Goal: Task Accomplishment & Management: Manage account settings

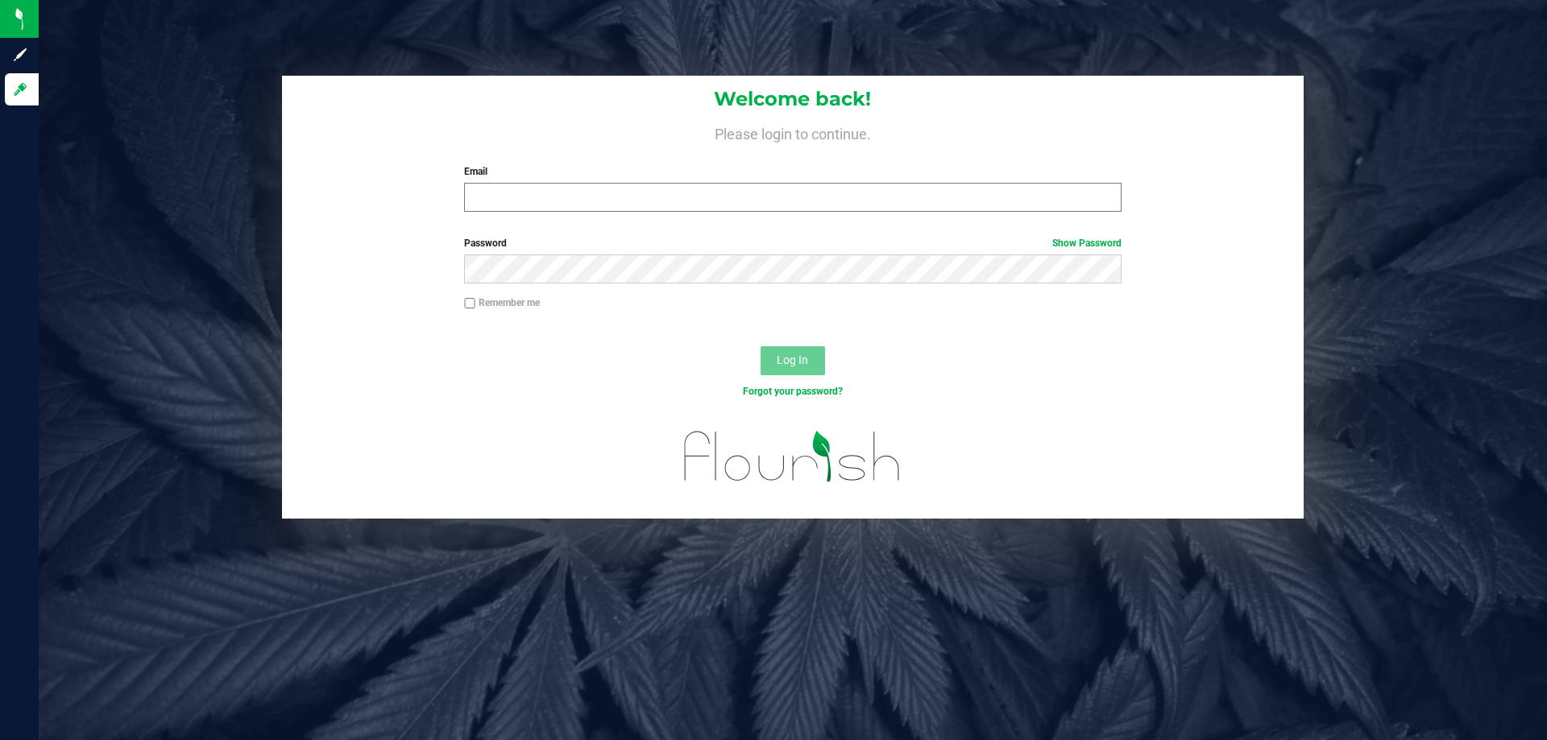
click at [586, 195] on input "Email" at bounding box center [792, 197] width 657 height 29
type input "[EMAIL_ADDRESS][DOMAIN_NAME]"
click at [761, 346] on button "Log In" at bounding box center [793, 360] width 64 height 29
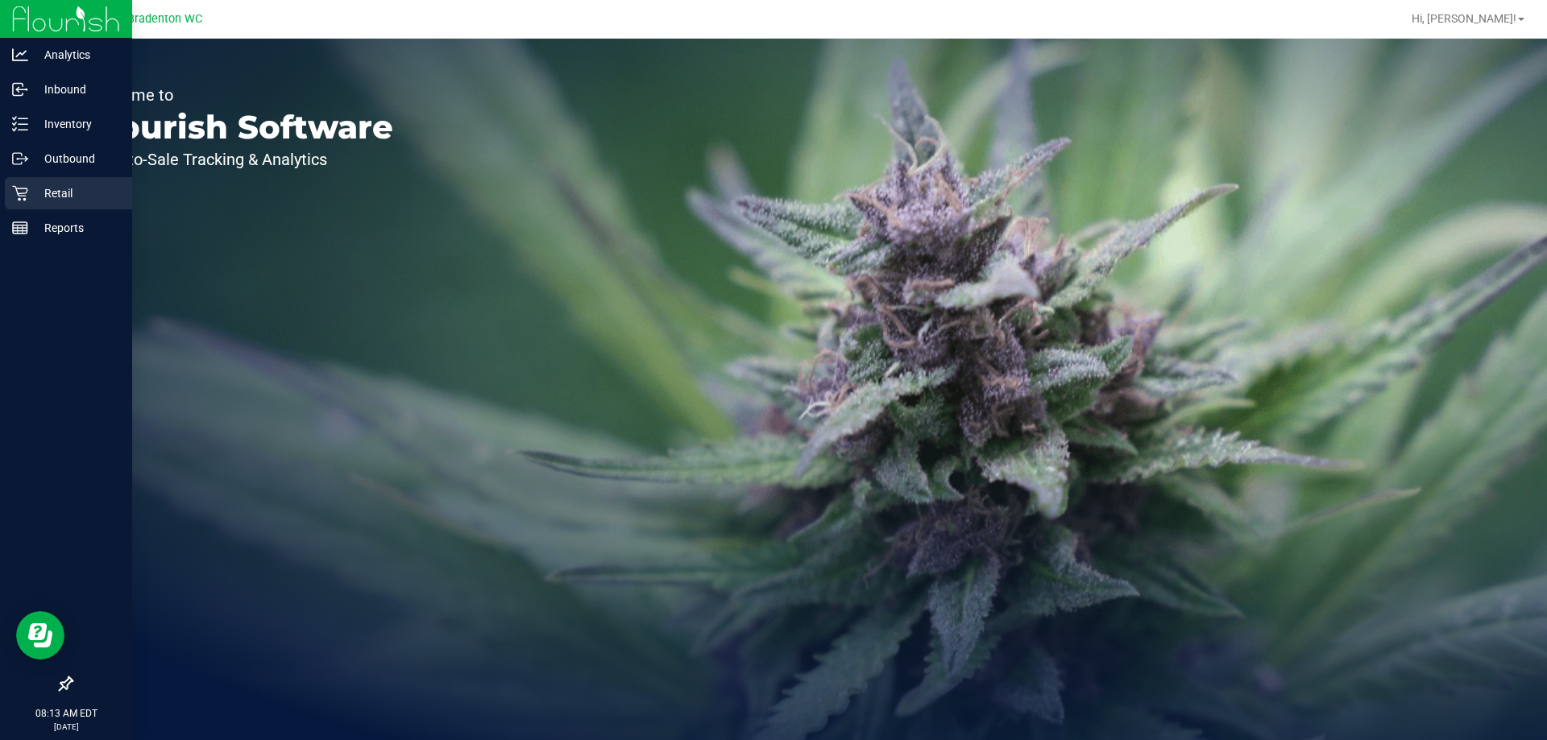
click at [65, 201] on p "Retail" at bounding box center [76, 193] width 97 height 19
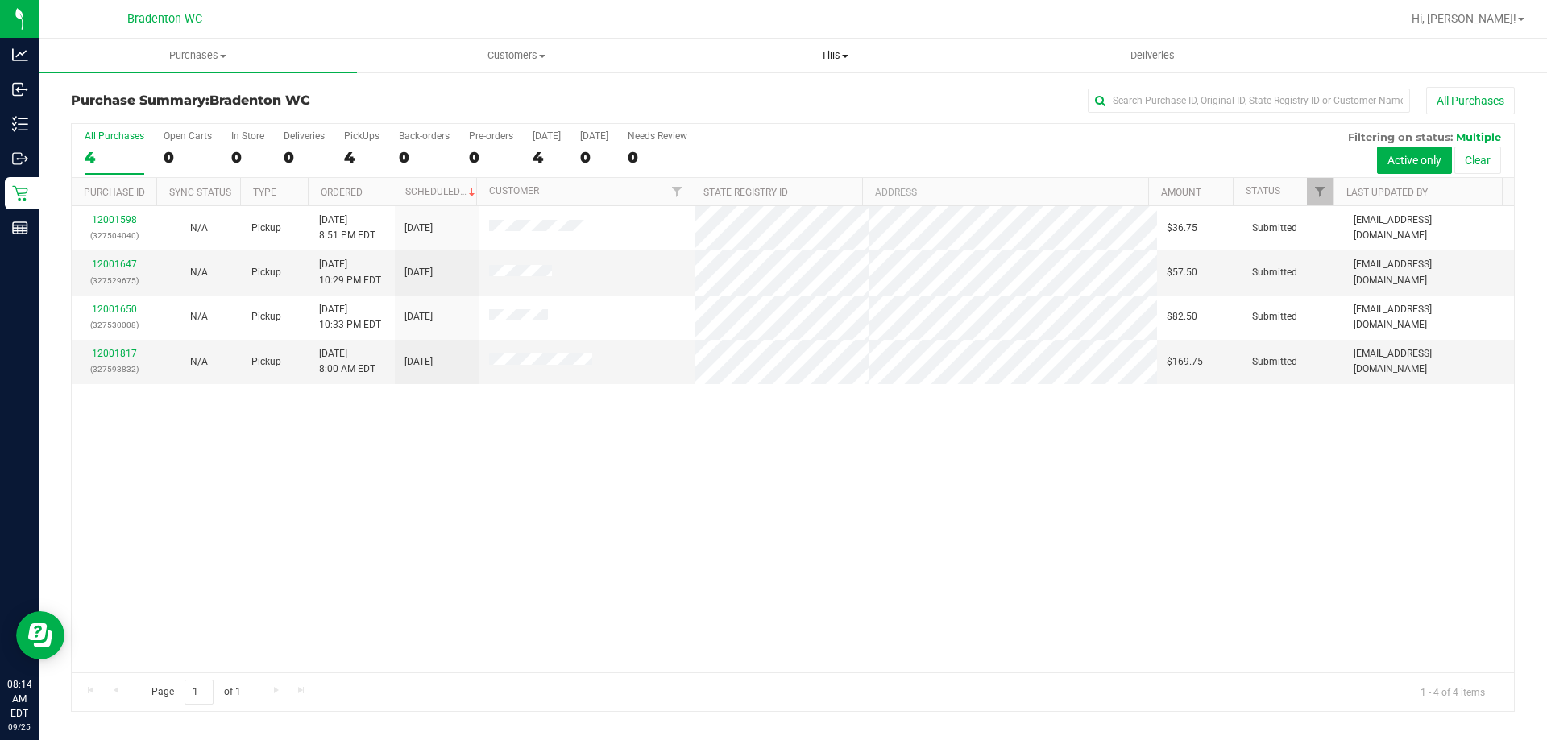
click at [834, 52] on span "Tills" at bounding box center [834, 55] width 317 height 15
click at [805, 100] on li "Manage tills" at bounding box center [834, 97] width 318 height 19
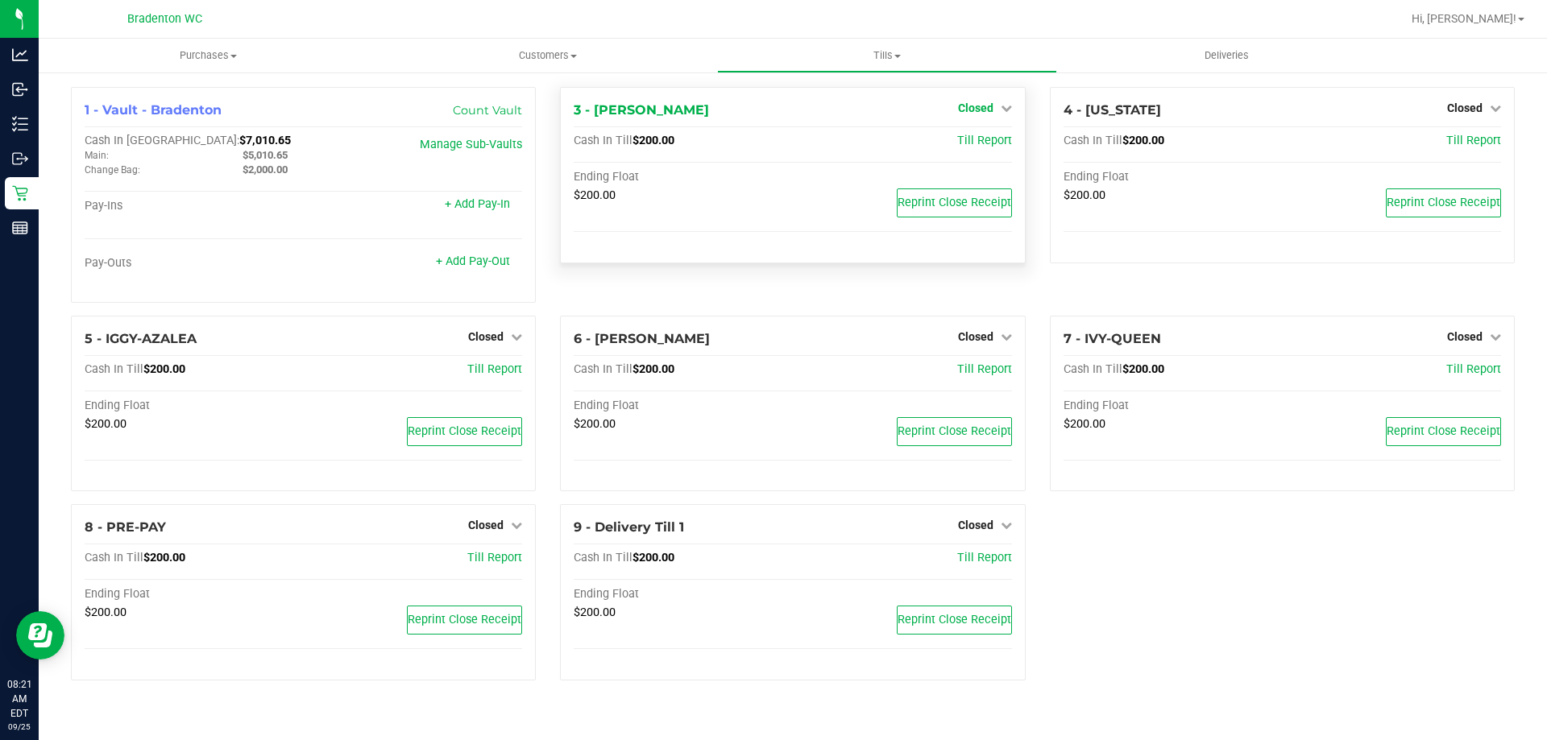
click at [986, 106] on span "Closed" at bounding box center [975, 108] width 35 height 13
click at [992, 139] on link "Open Till" at bounding box center [975, 141] width 43 height 13
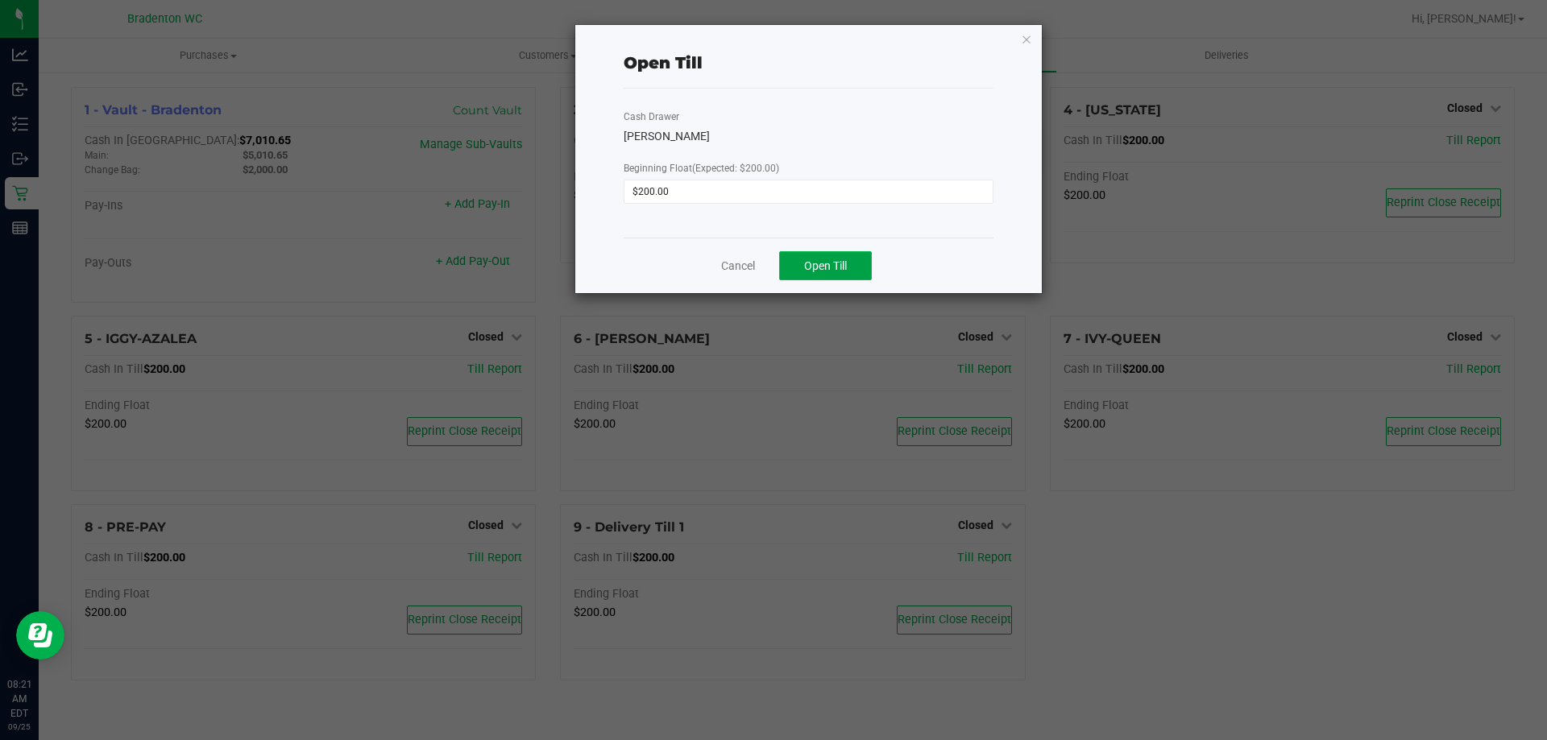
click at [852, 265] on button "Open Till" at bounding box center [825, 265] width 93 height 29
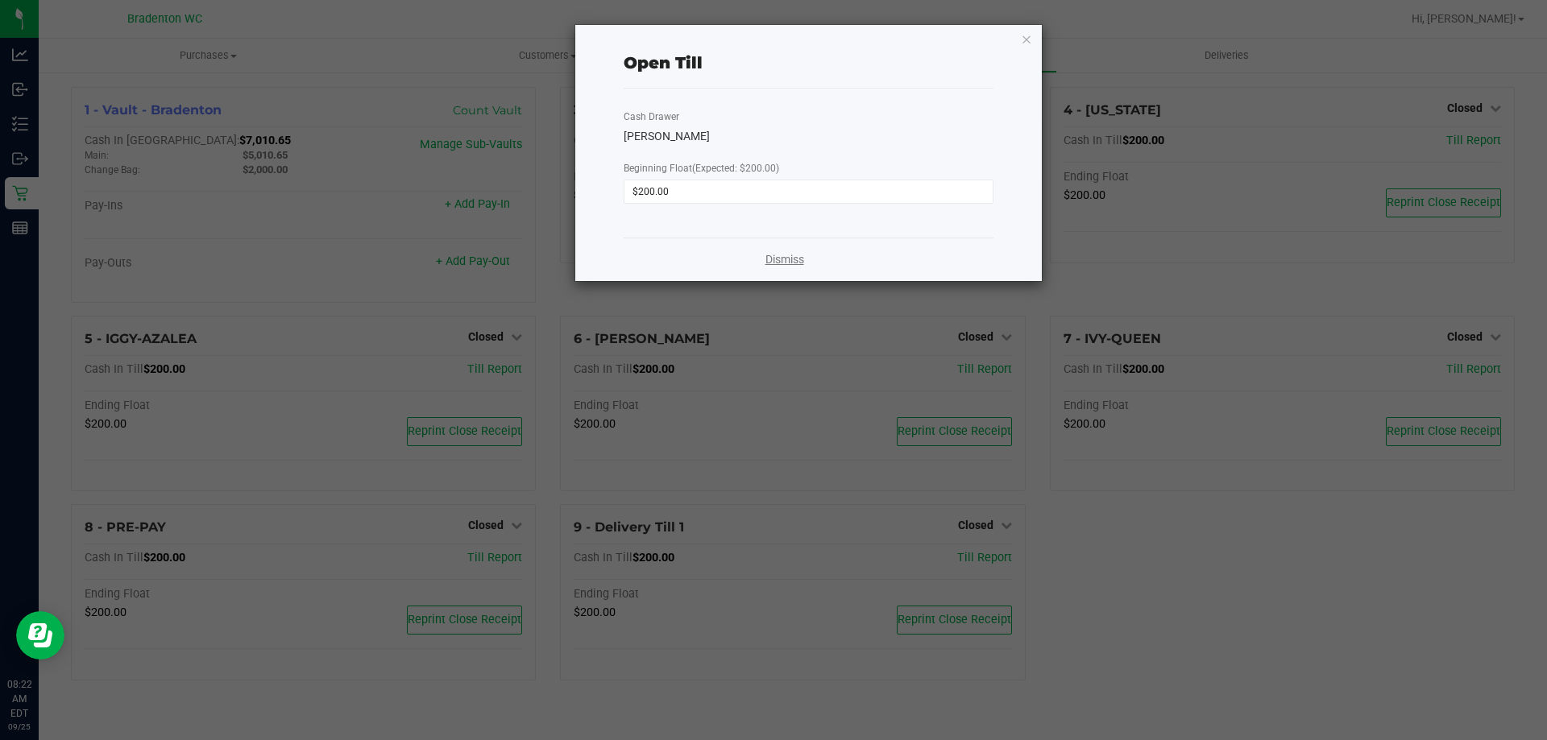
click at [794, 256] on link "Dismiss" at bounding box center [784, 259] width 39 height 17
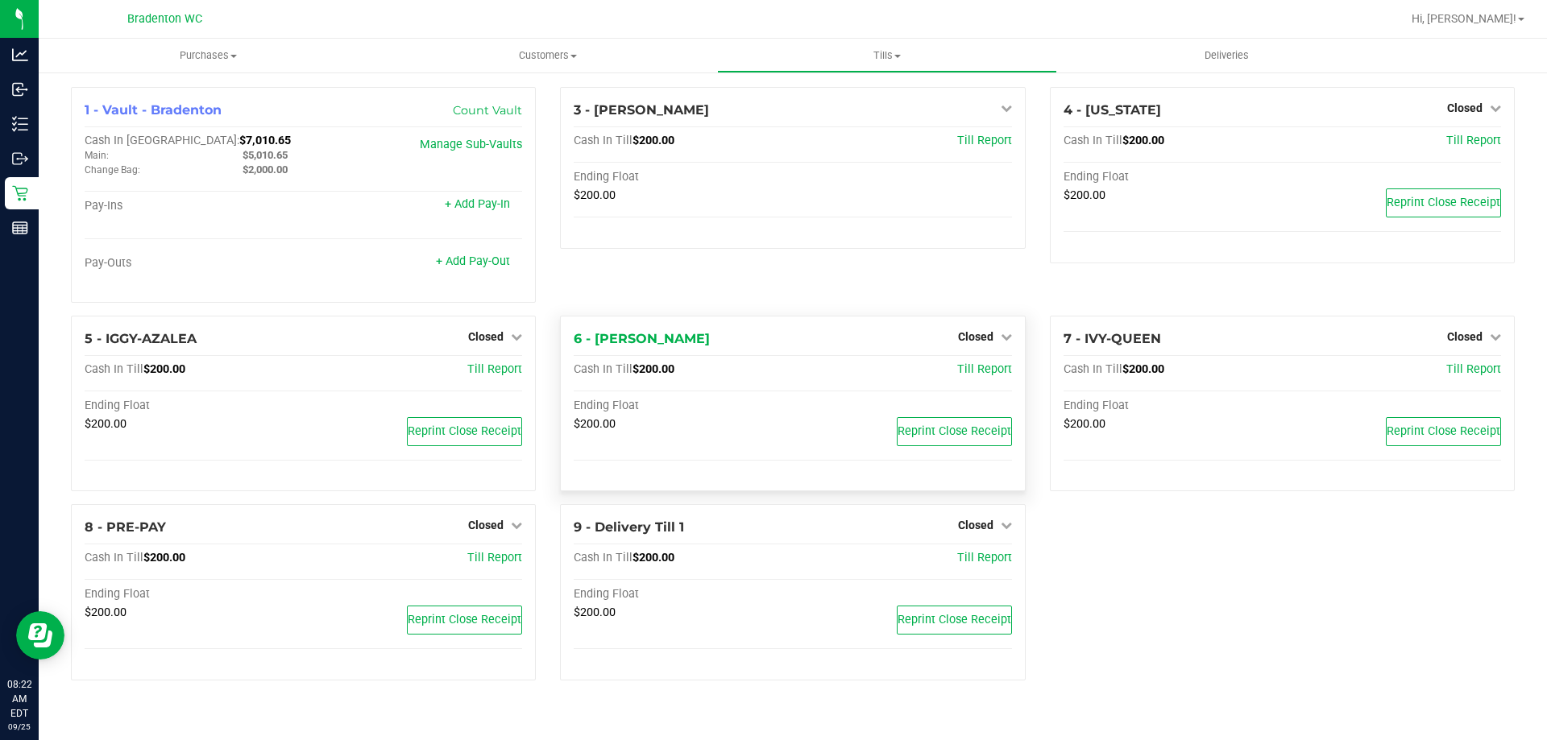
drag, startPoint x: 975, startPoint y: 324, endPoint x: 982, endPoint y: 349, distance: 26.0
click at [981, 346] on div "6 - [PERSON_NAME] Closed Open Till Cash In Till $200.00 Till Report Ending Floa…" at bounding box center [792, 404] width 465 height 176
click at [982, 342] on span "Closed" at bounding box center [975, 336] width 35 height 13
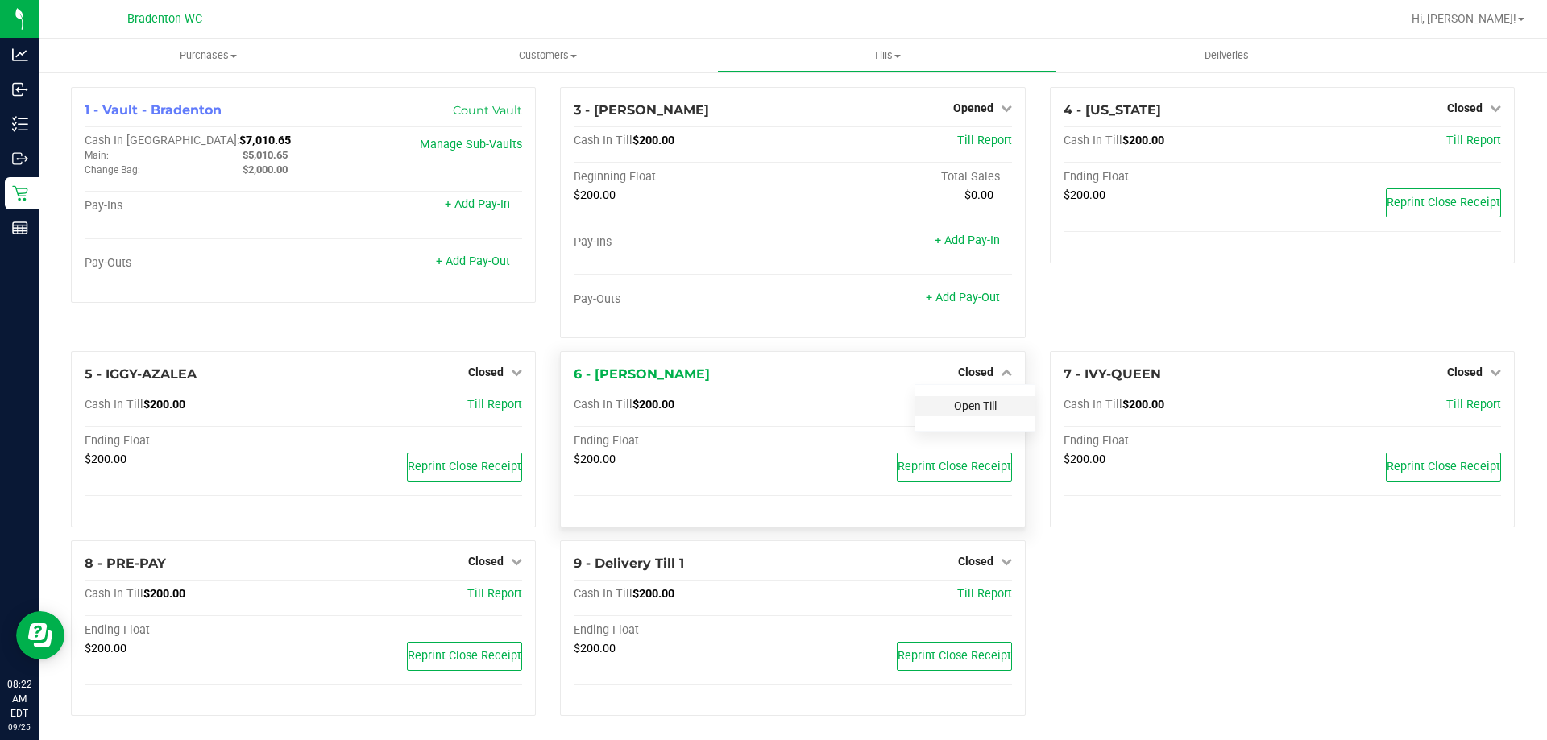
click at [973, 400] on link "Open Till" at bounding box center [975, 406] width 43 height 13
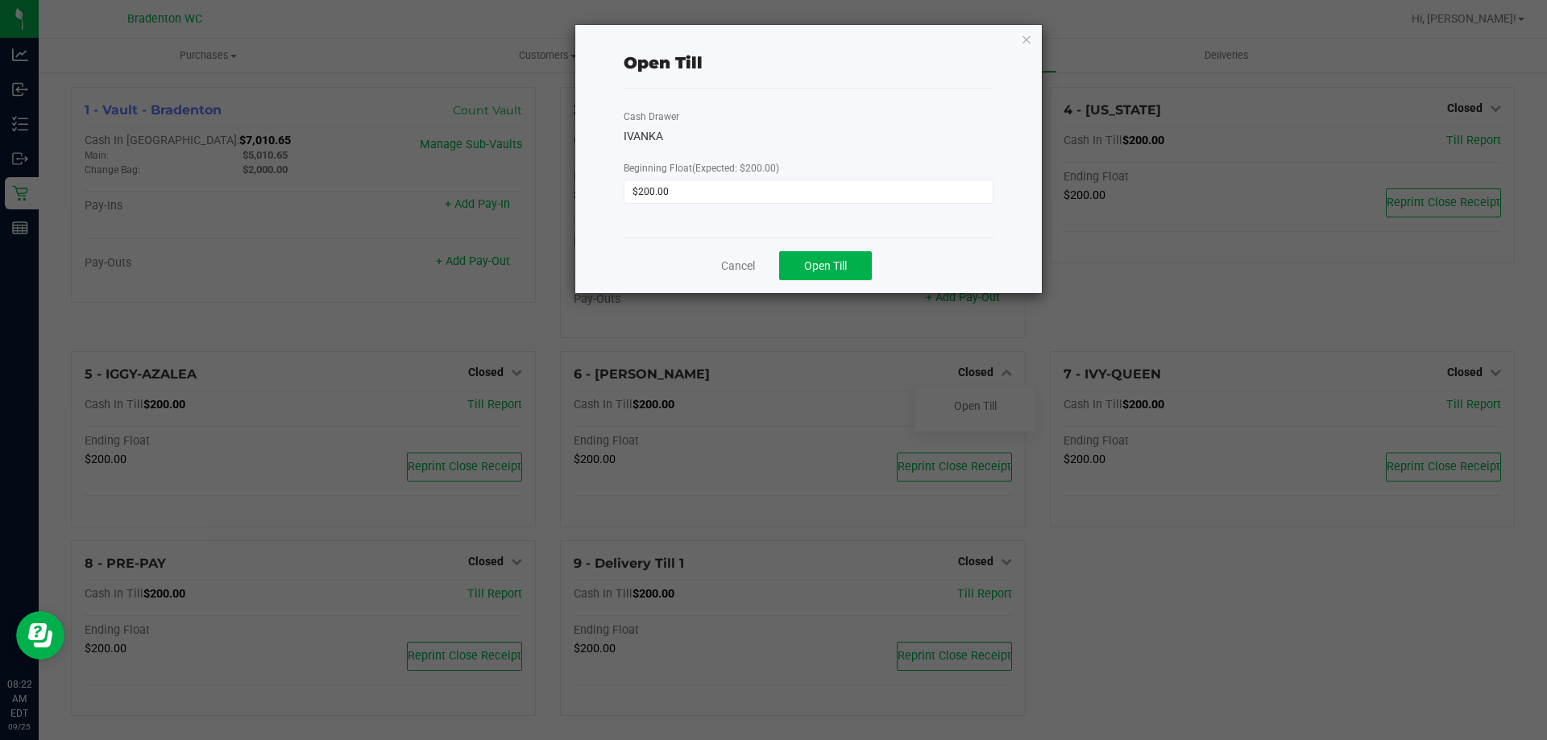
click at [851, 281] on div "Cancel Open Till" at bounding box center [809, 266] width 370 height 56
click at [853, 275] on button "Open Till" at bounding box center [825, 265] width 93 height 29
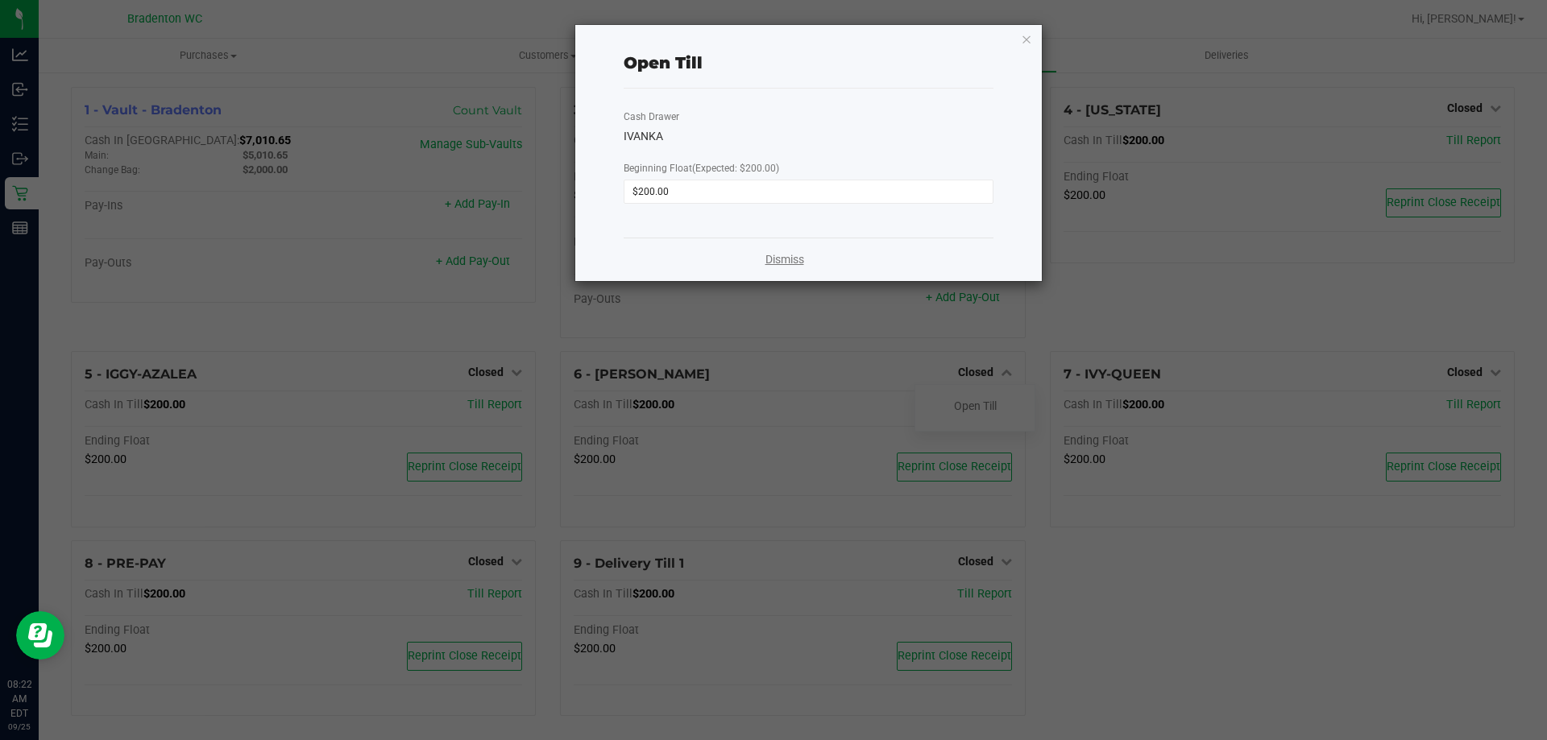
click at [797, 260] on link "Dismiss" at bounding box center [784, 259] width 39 height 17
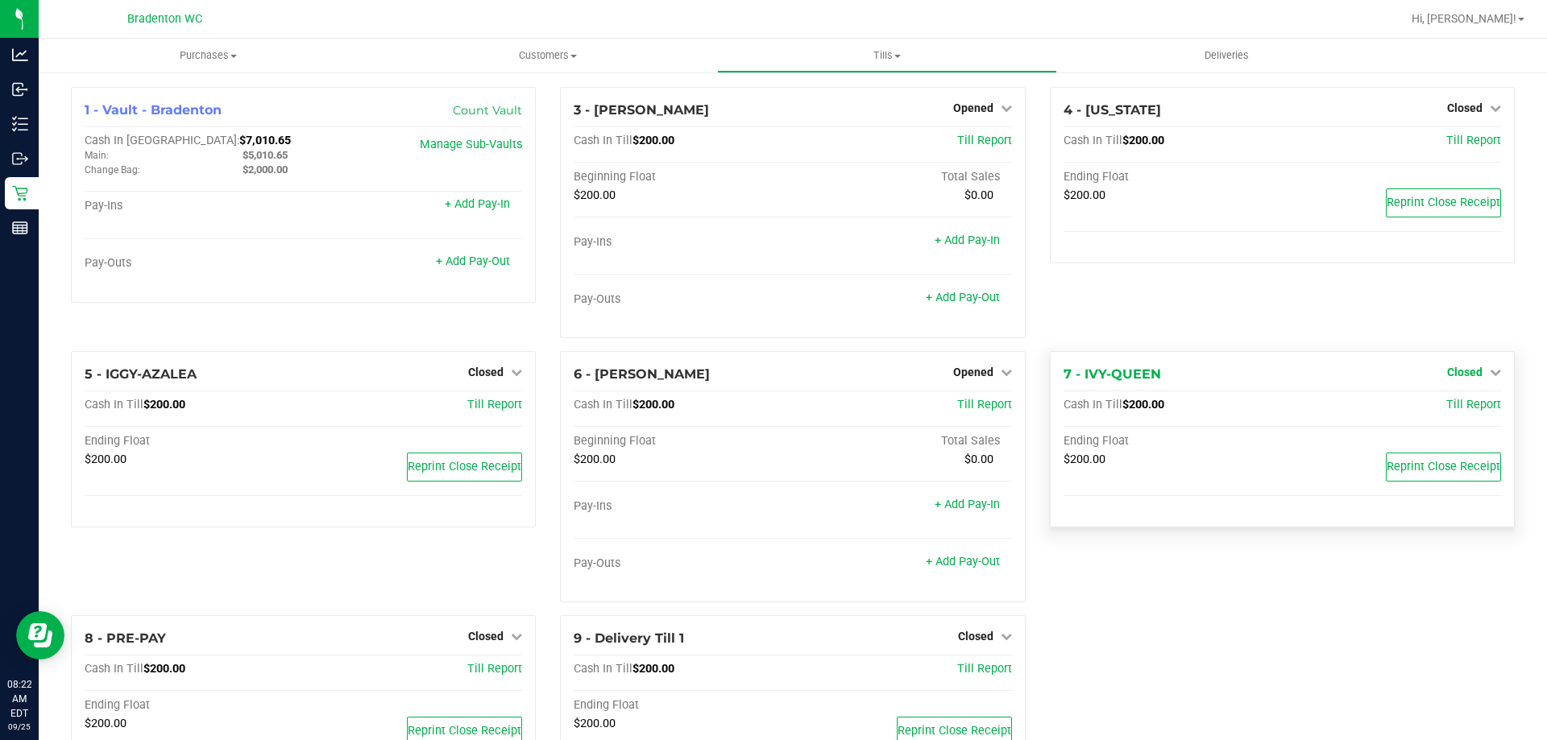
click at [1471, 375] on link "Closed" at bounding box center [1474, 372] width 54 height 13
click at [1458, 408] on link "Open Till" at bounding box center [1464, 406] width 43 height 13
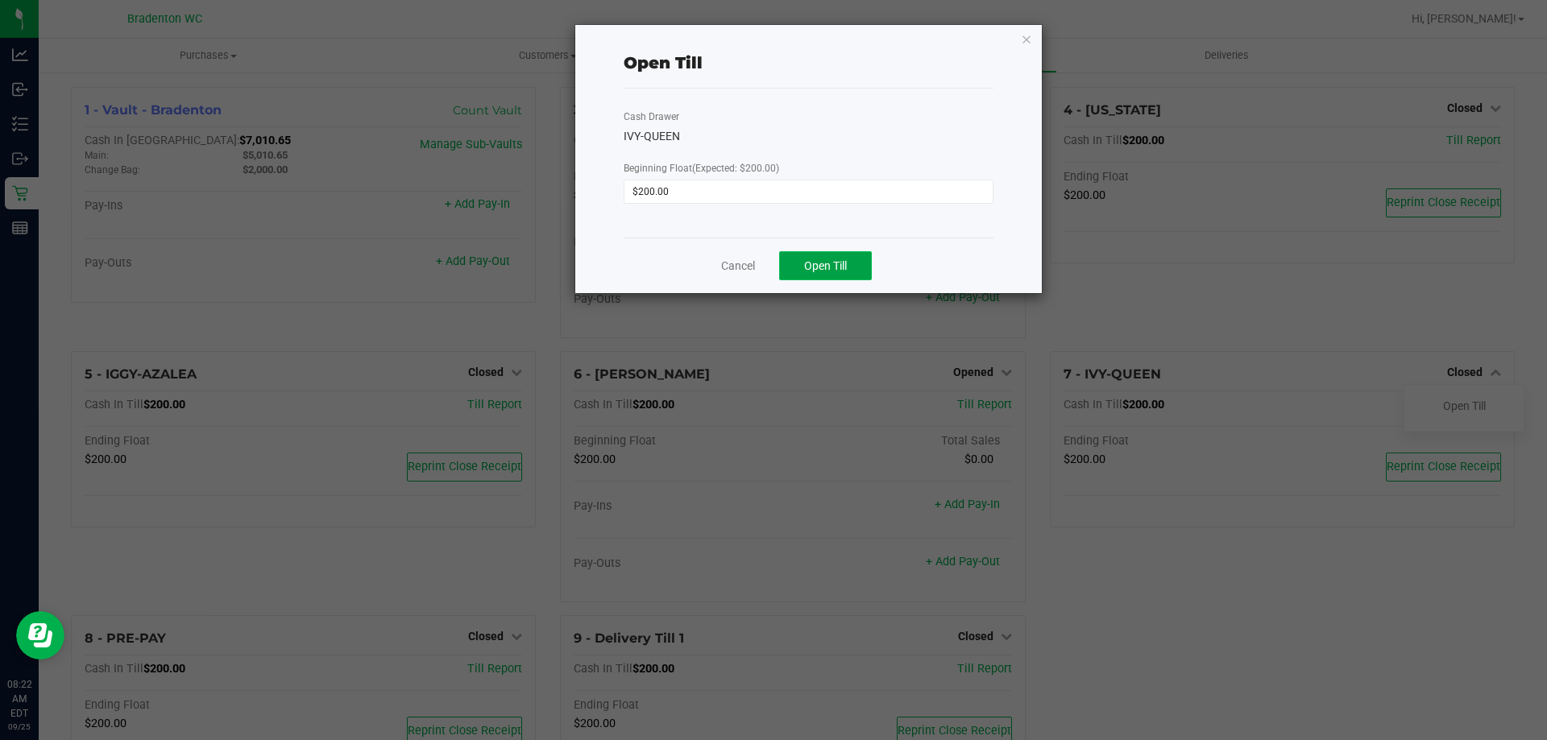
click at [857, 255] on button "Open Till" at bounding box center [825, 265] width 93 height 29
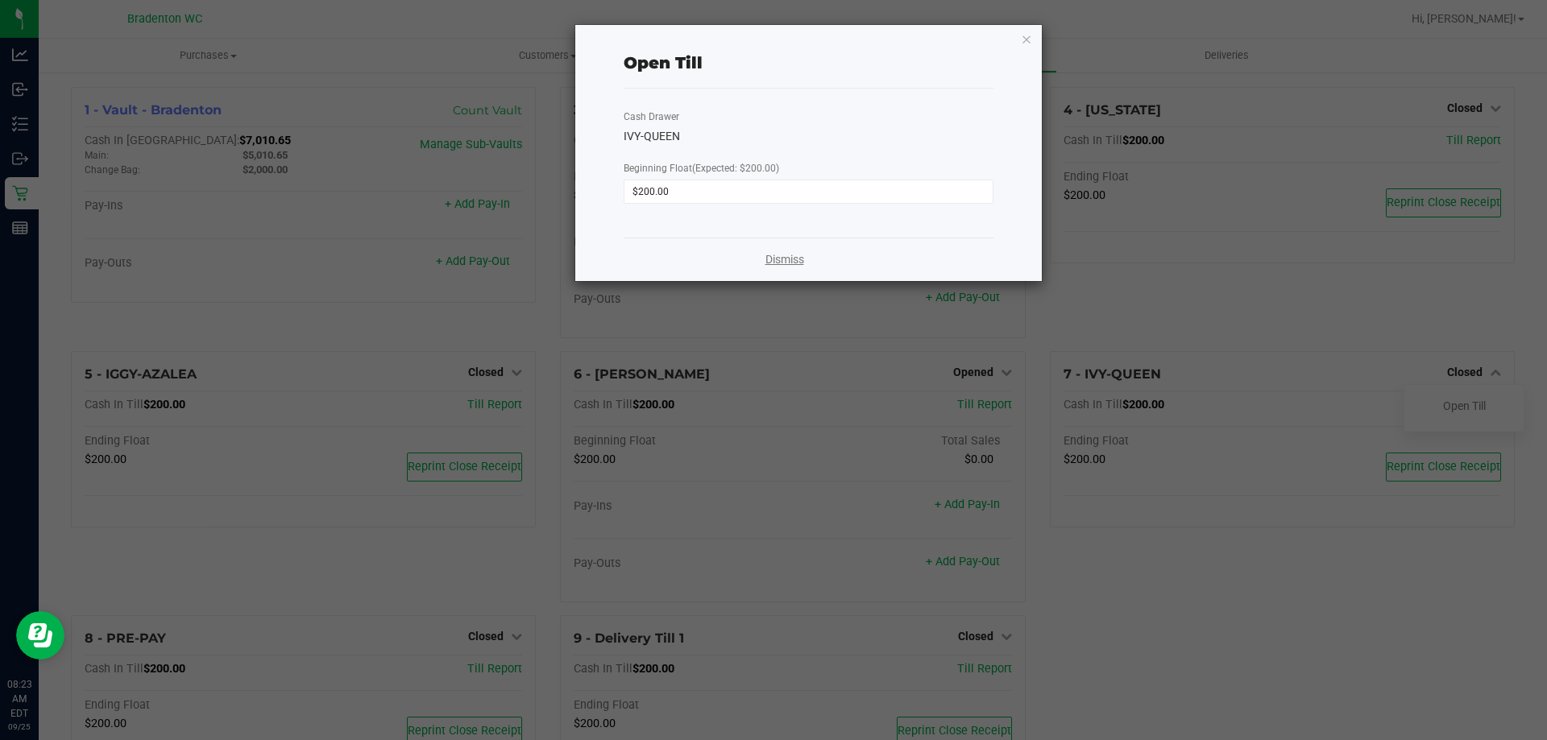
click at [802, 259] on link "Dismiss" at bounding box center [784, 259] width 39 height 17
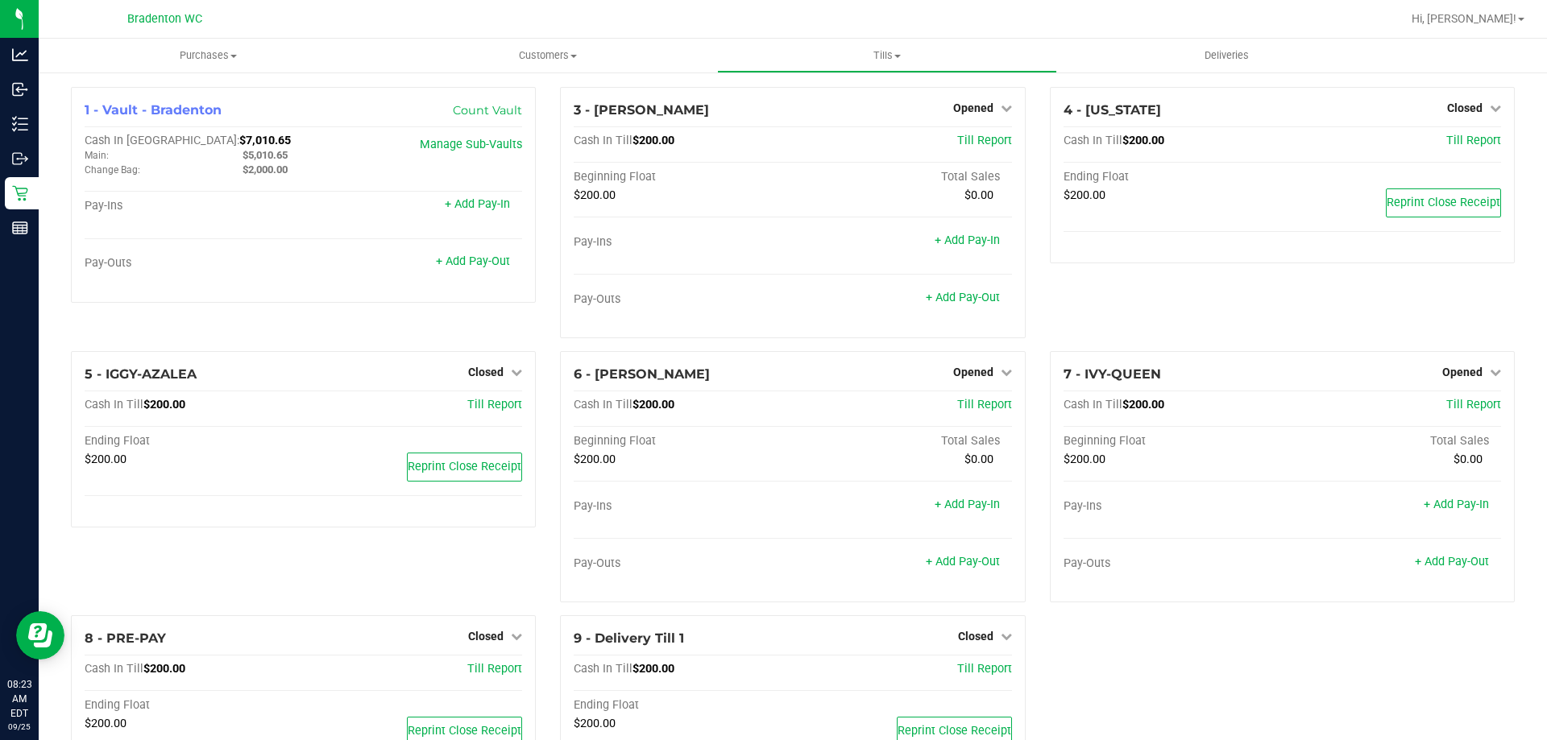
scroll to position [81, 0]
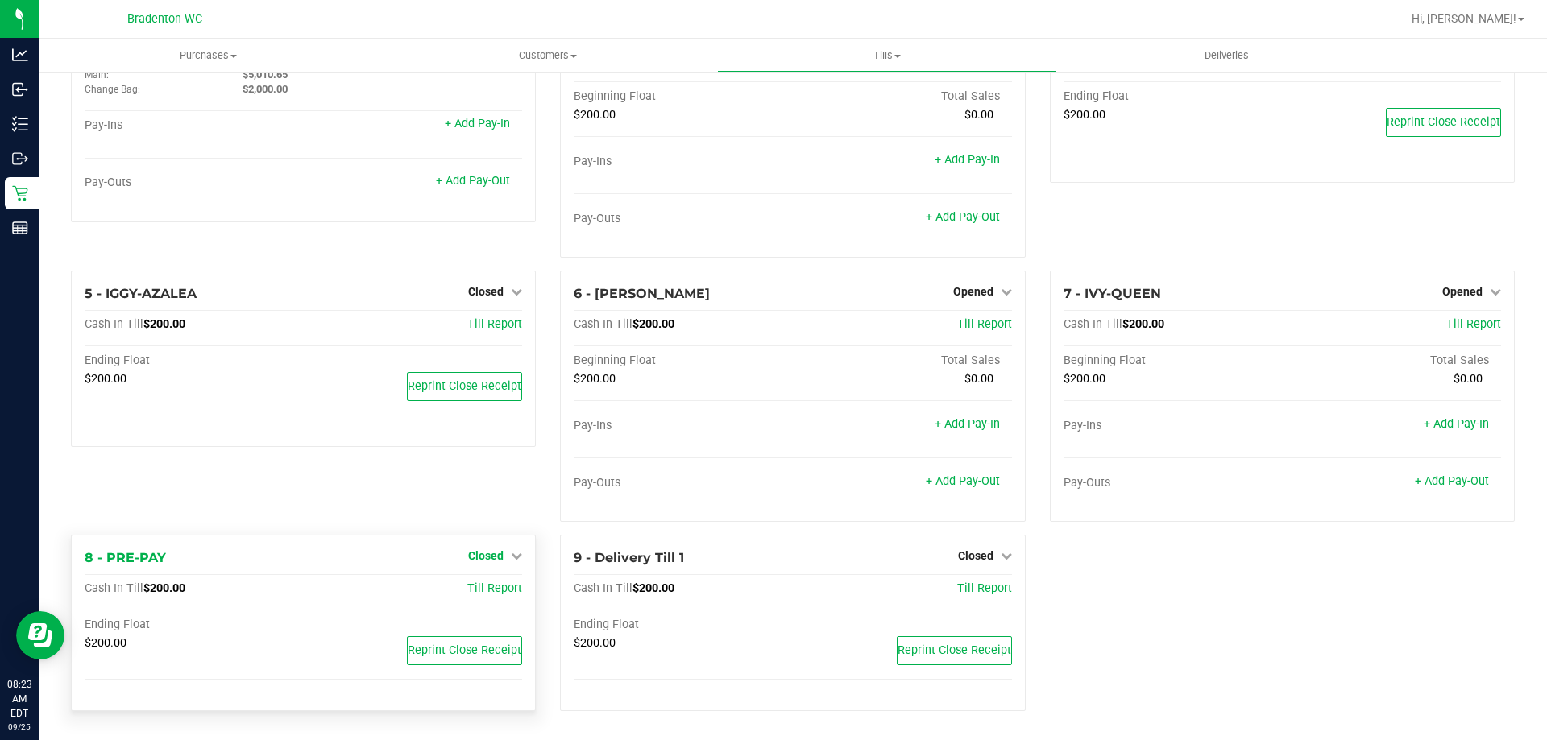
click at [512, 554] on icon at bounding box center [516, 555] width 11 height 11
click at [488, 583] on link "Open Till" at bounding box center [485, 589] width 43 height 13
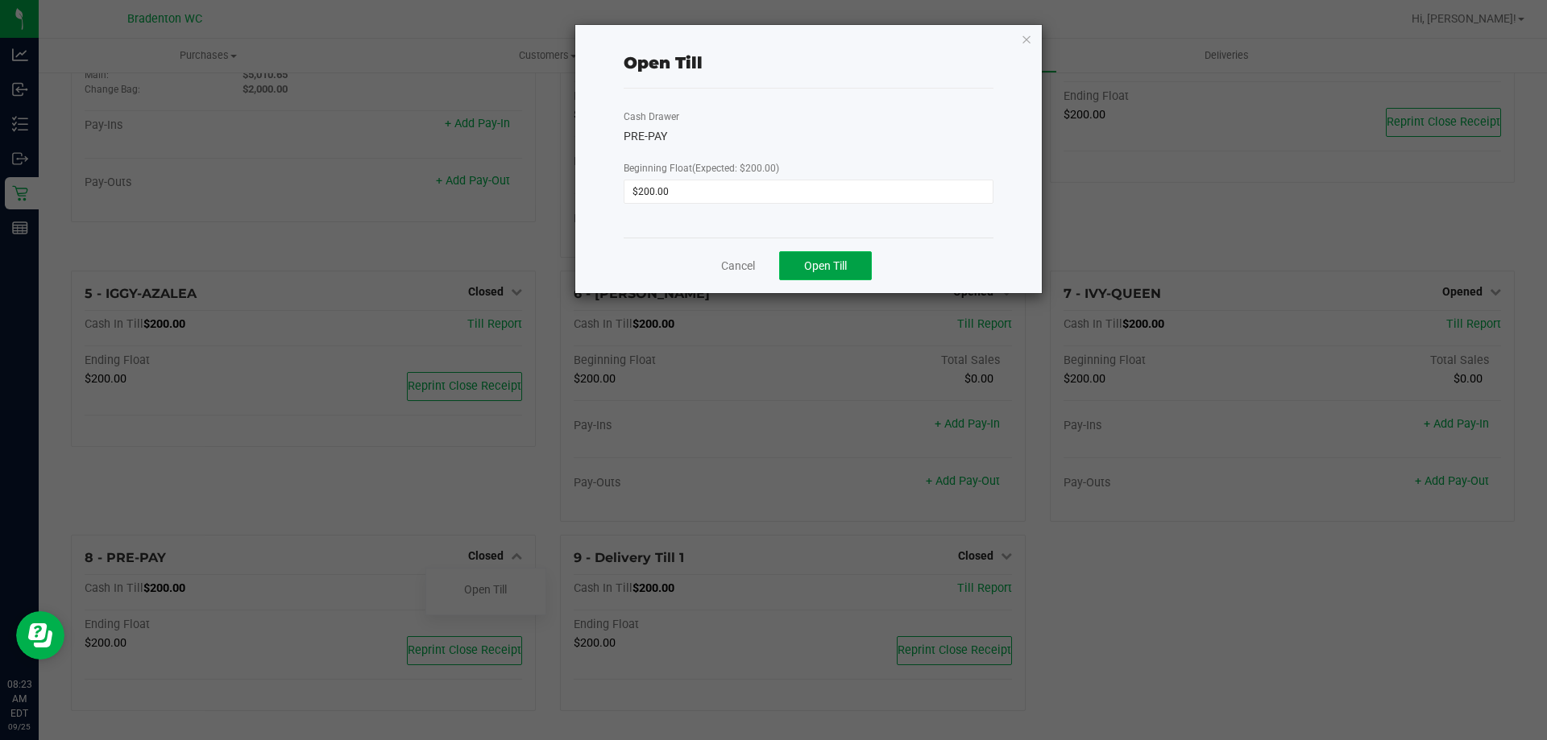
click at [854, 263] on button "Open Till" at bounding box center [825, 265] width 93 height 29
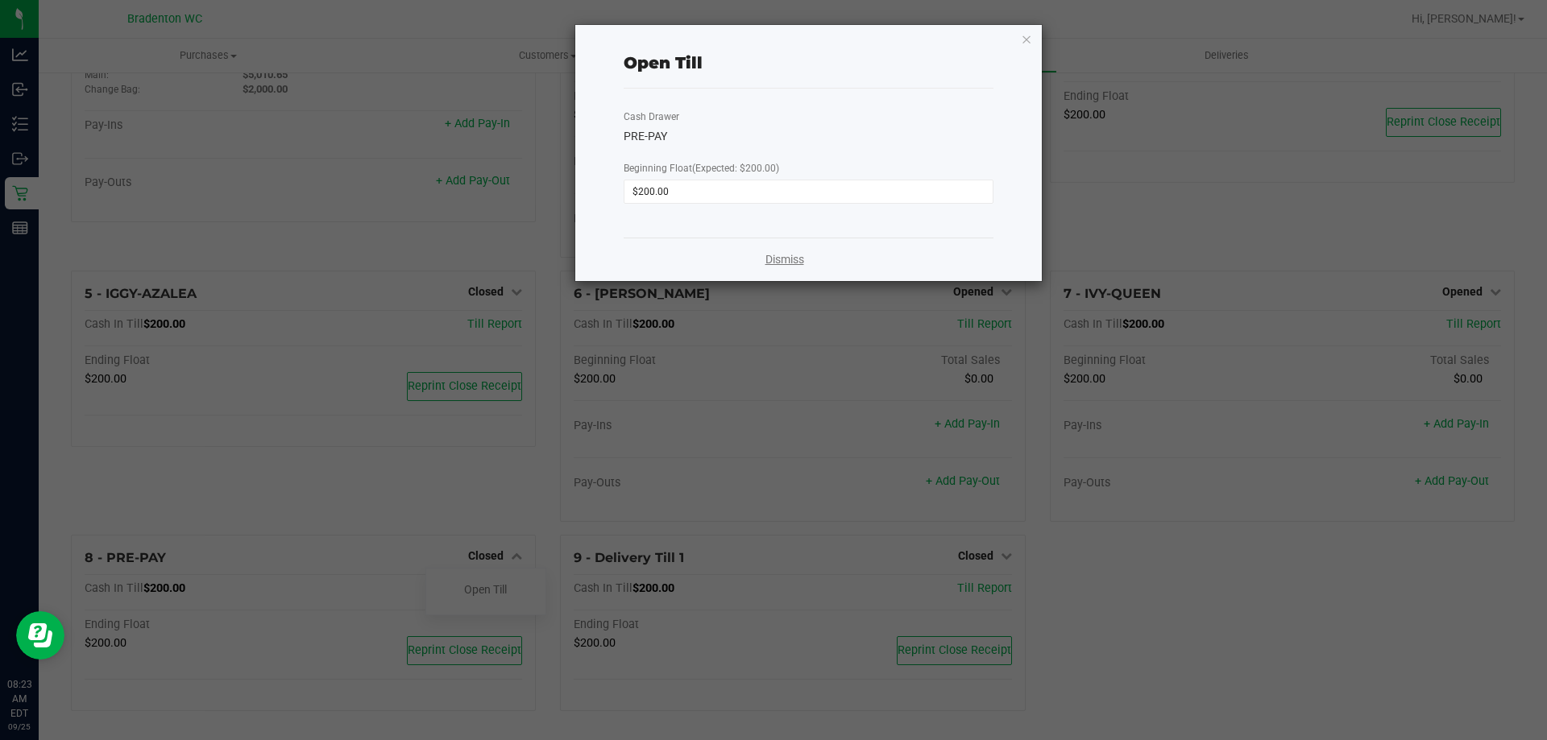
click at [798, 256] on link "Dismiss" at bounding box center [784, 259] width 39 height 17
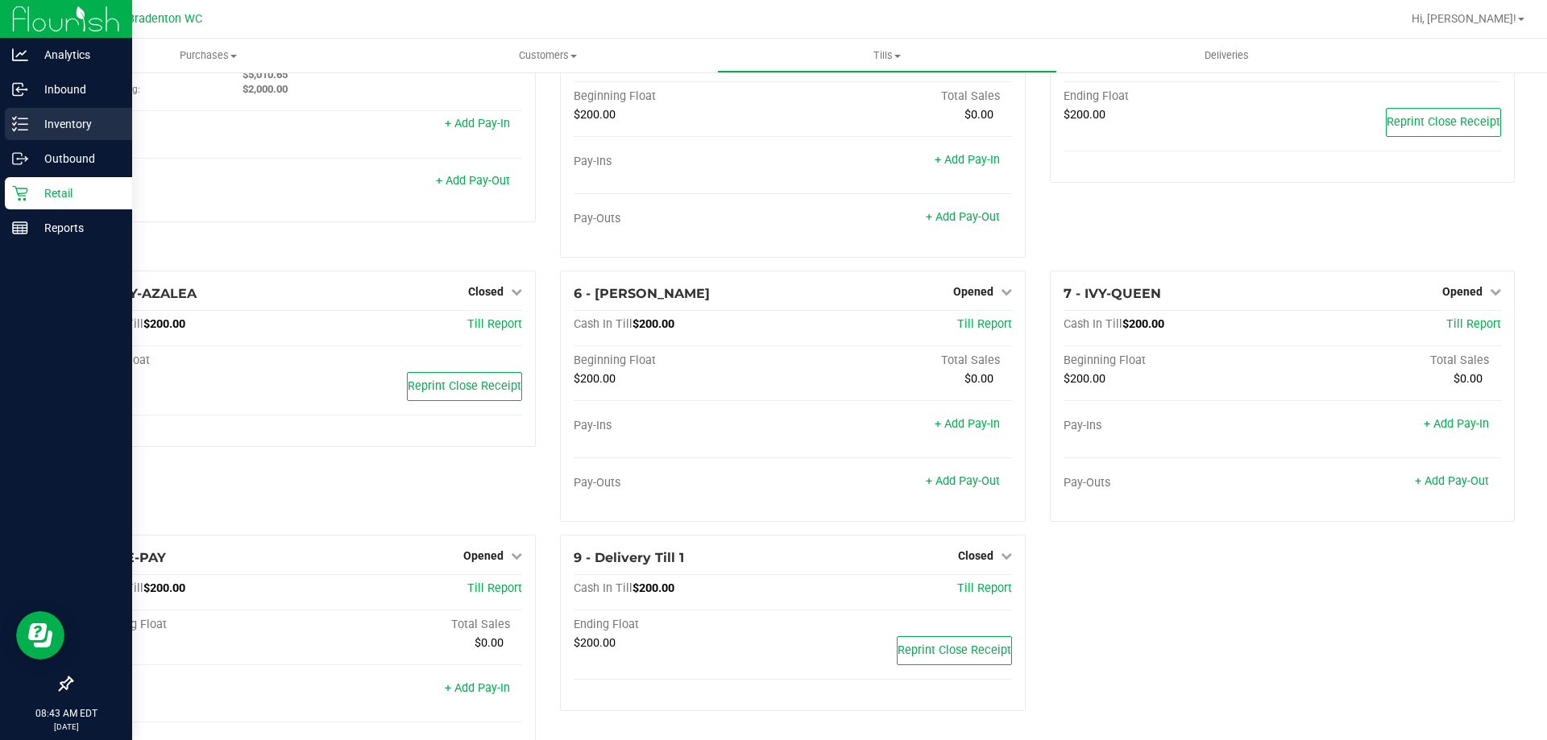
click at [17, 118] on icon at bounding box center [20, 124] width 16 height 16
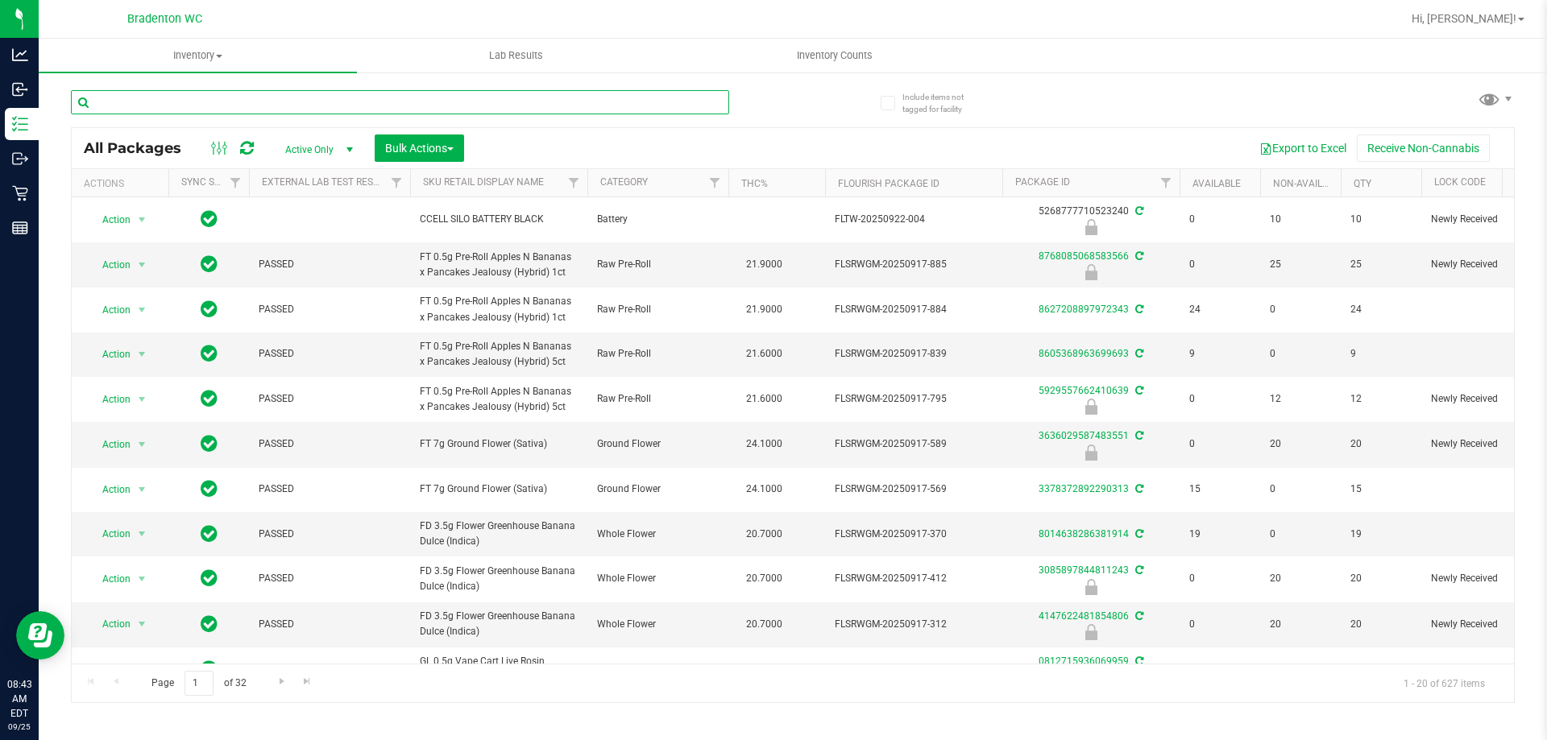
click at [414, 95] on input "text" at bounding box center [400, 102] width 658 height 24
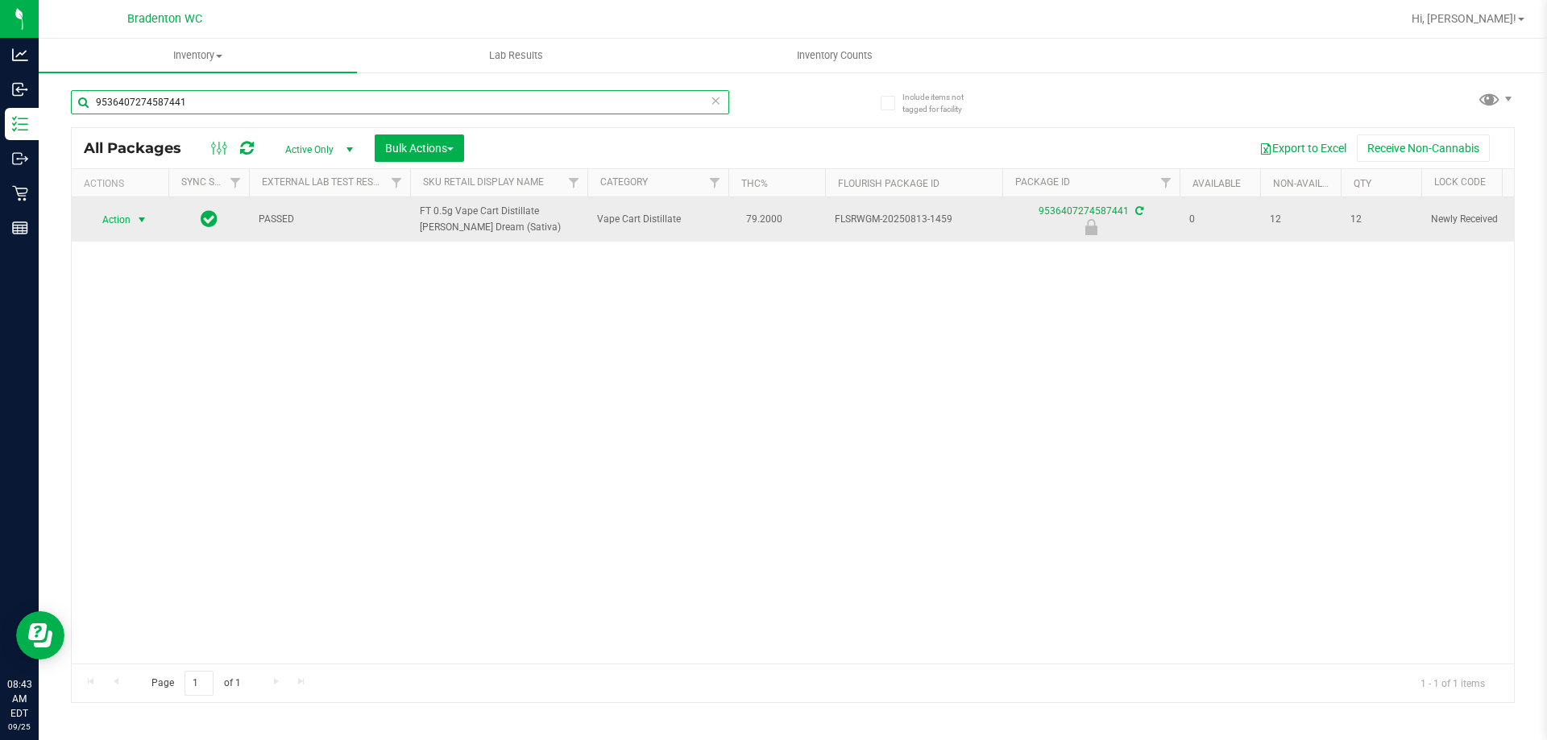
type input "9536407274587441"
click at [113, 217] on span "Action" at bounding box center [110, 220] width 44 height 23
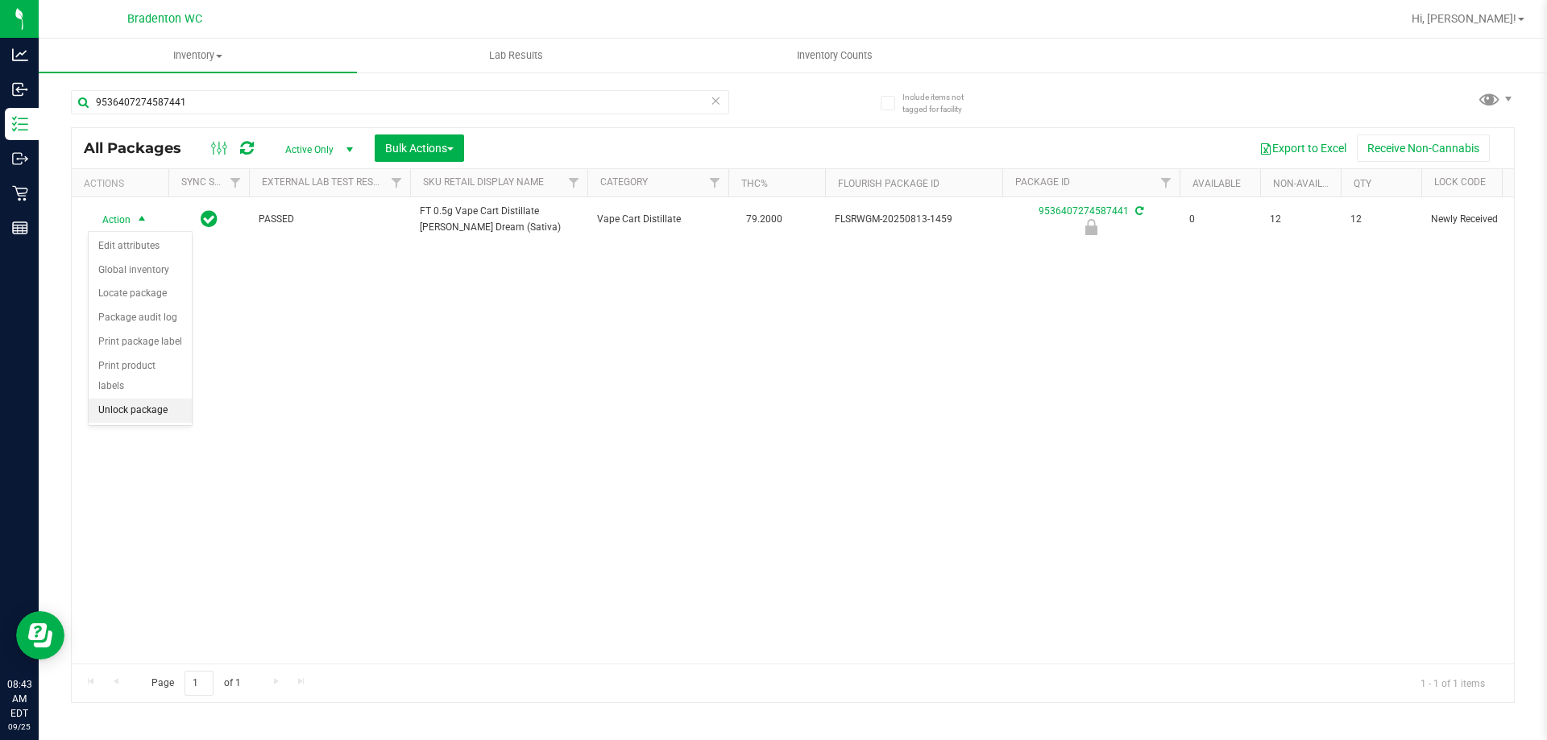
click at [147, 399] on li "Unlock package" at bounding box center [140, 411] width 103 height 24
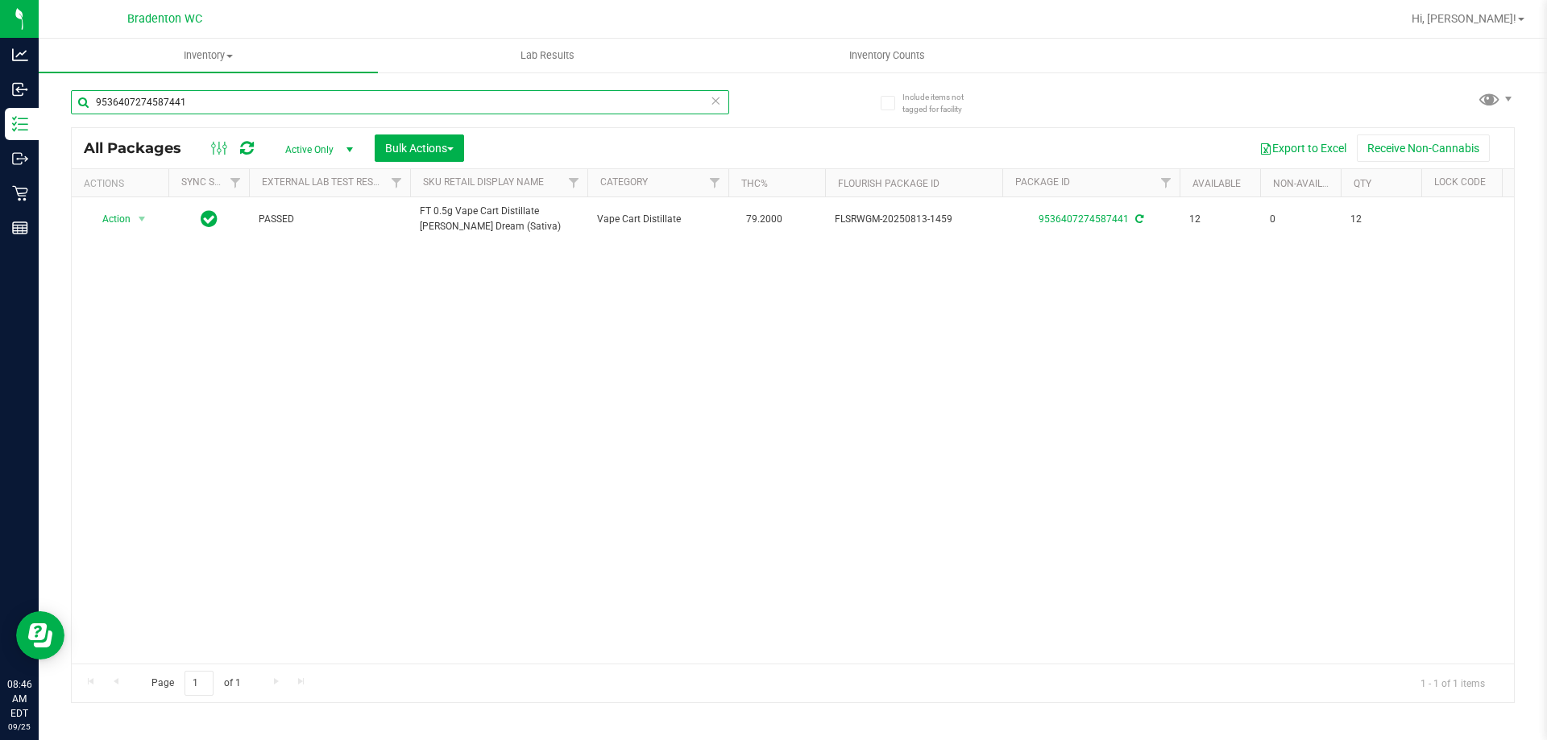
click at [267, 97] on input "9536407274587441" at bounding box center [400, 102] width 658 height 24
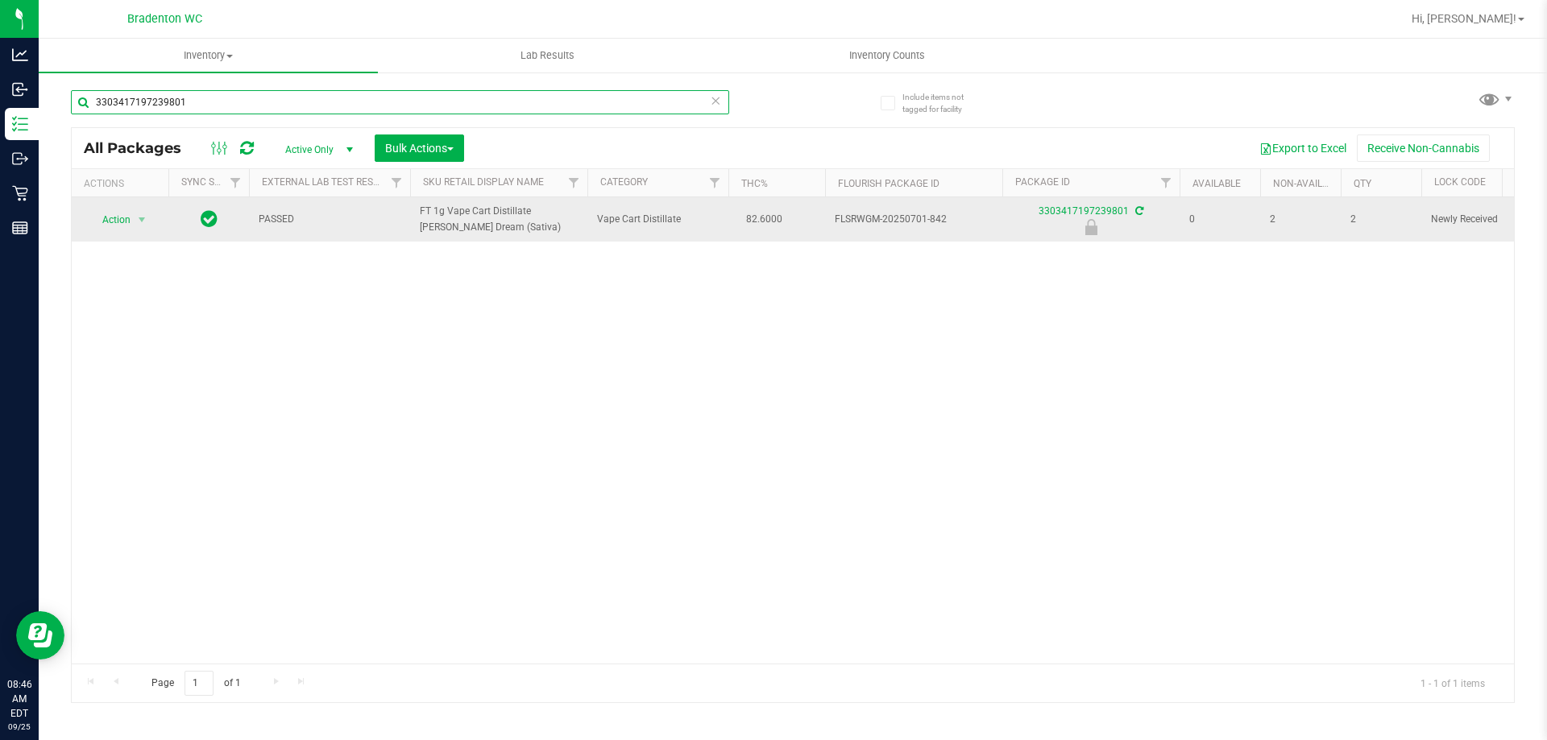
type input "3303417197239801"
click at [111, 218] on span "Action" at bounding box center [110, 220] width 44 height 23
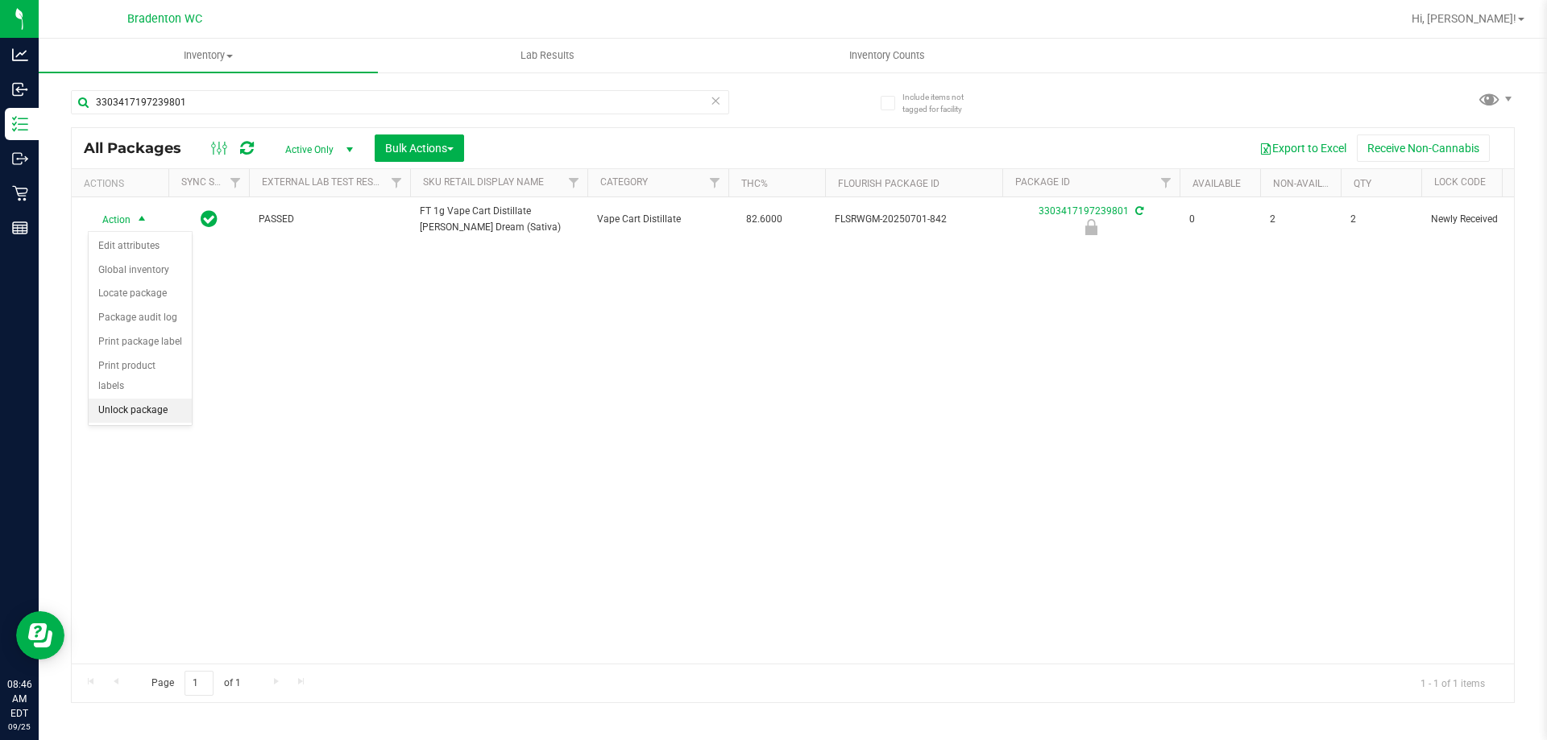
click at [139, 399] on li "Unlock package" at bounding box center [140, 411] width 103 height 24
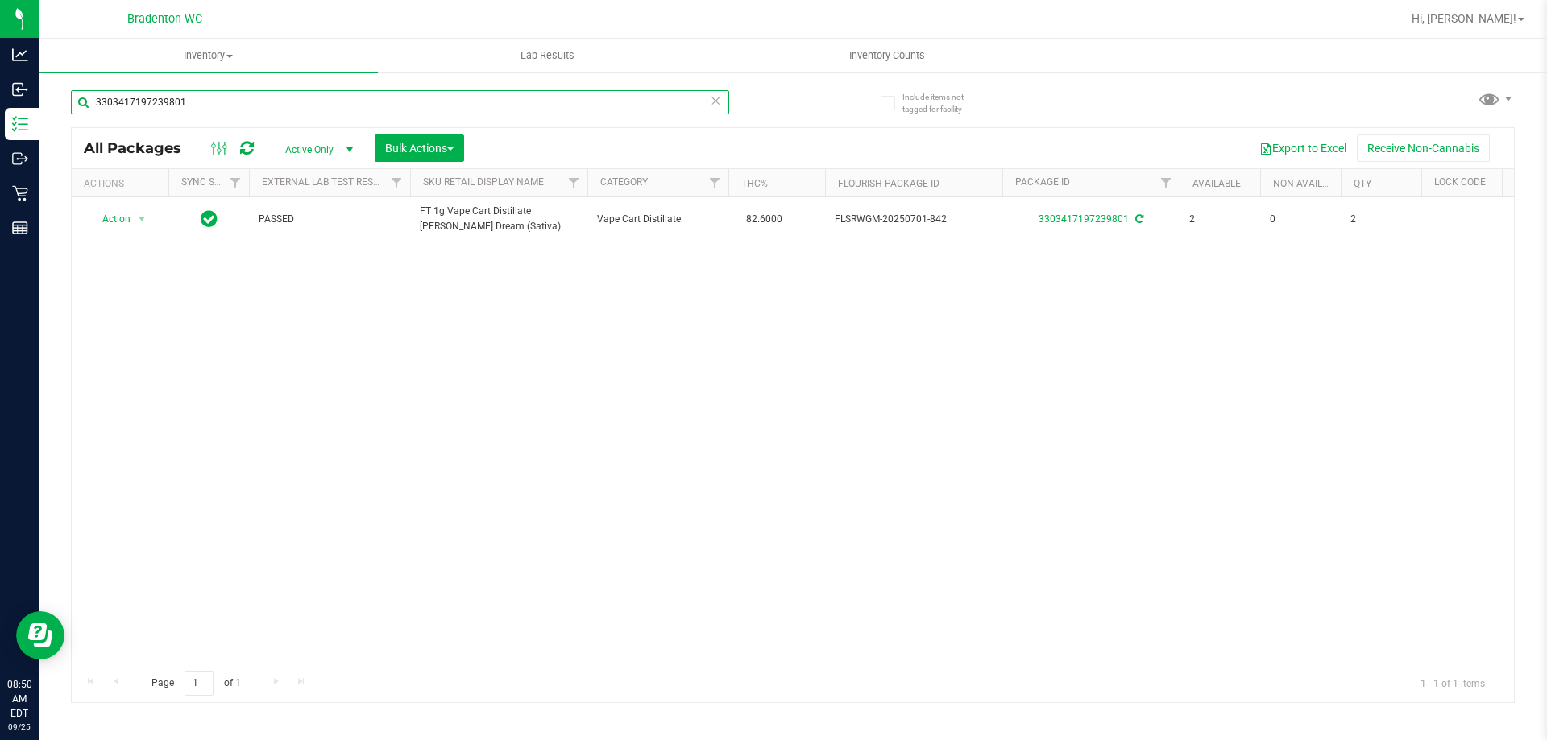
click at [208, 98] on input "3303417197239801" at bounding box center [400, 102] width 658 height 24
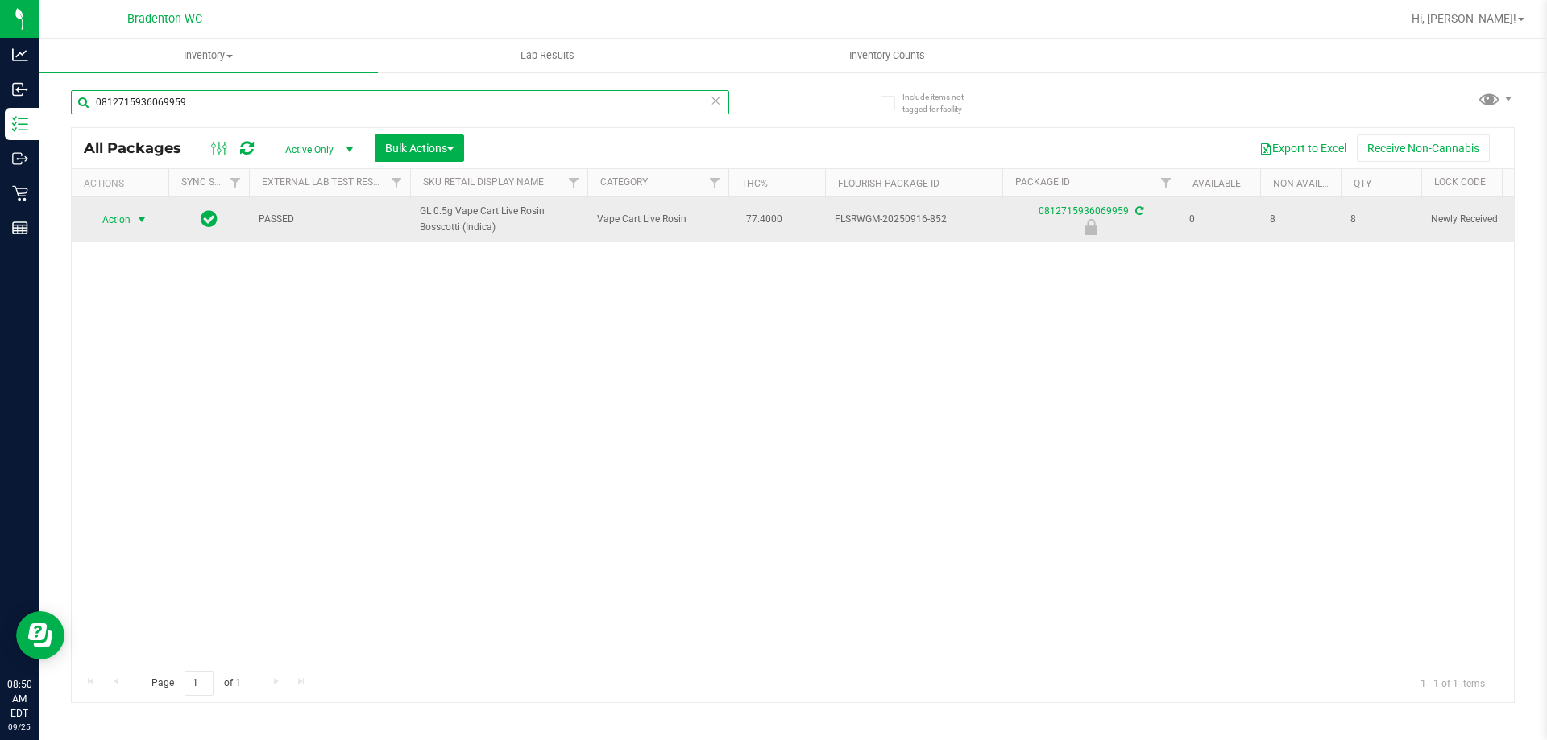
type input "0812715936069959"
click at [140, 222] on span "select" at bounding box center [141, 220] width 13 height 13
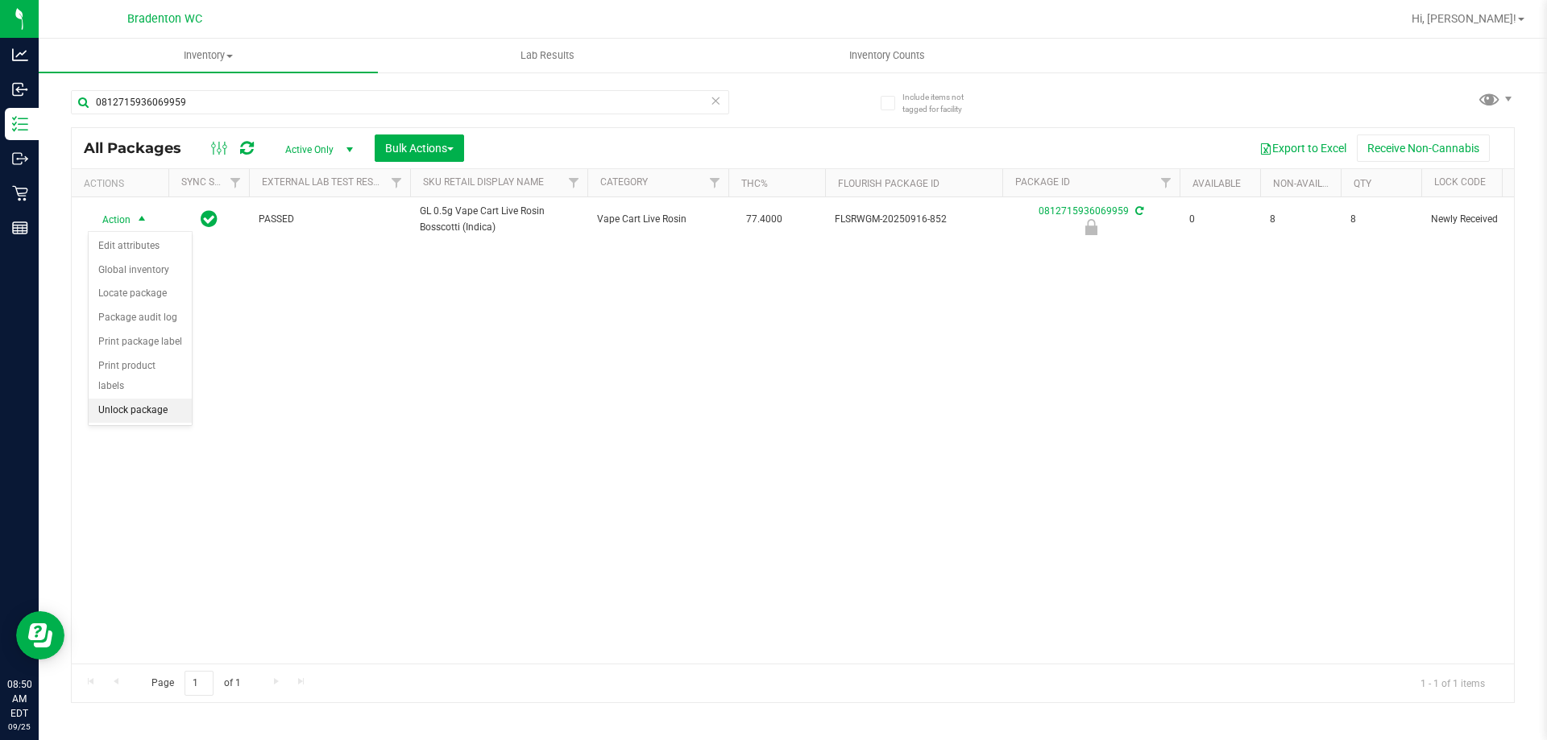
click at [137, 399] on li "Unlock package" at bounding box center [140, 411] width 103 height 24
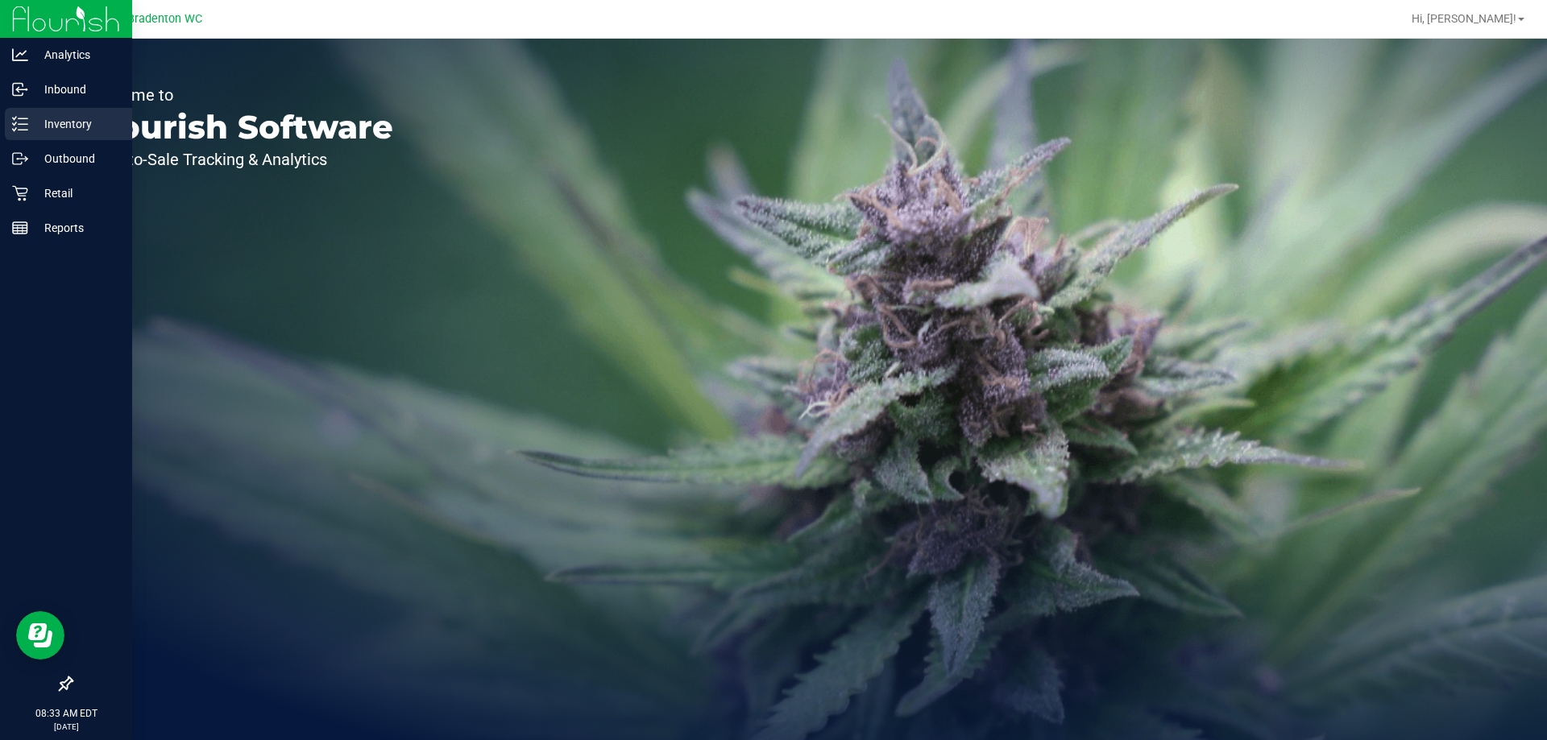
click at [33, 131] on p "Inventory" at bounding box center [76, 123] width 97 height 19
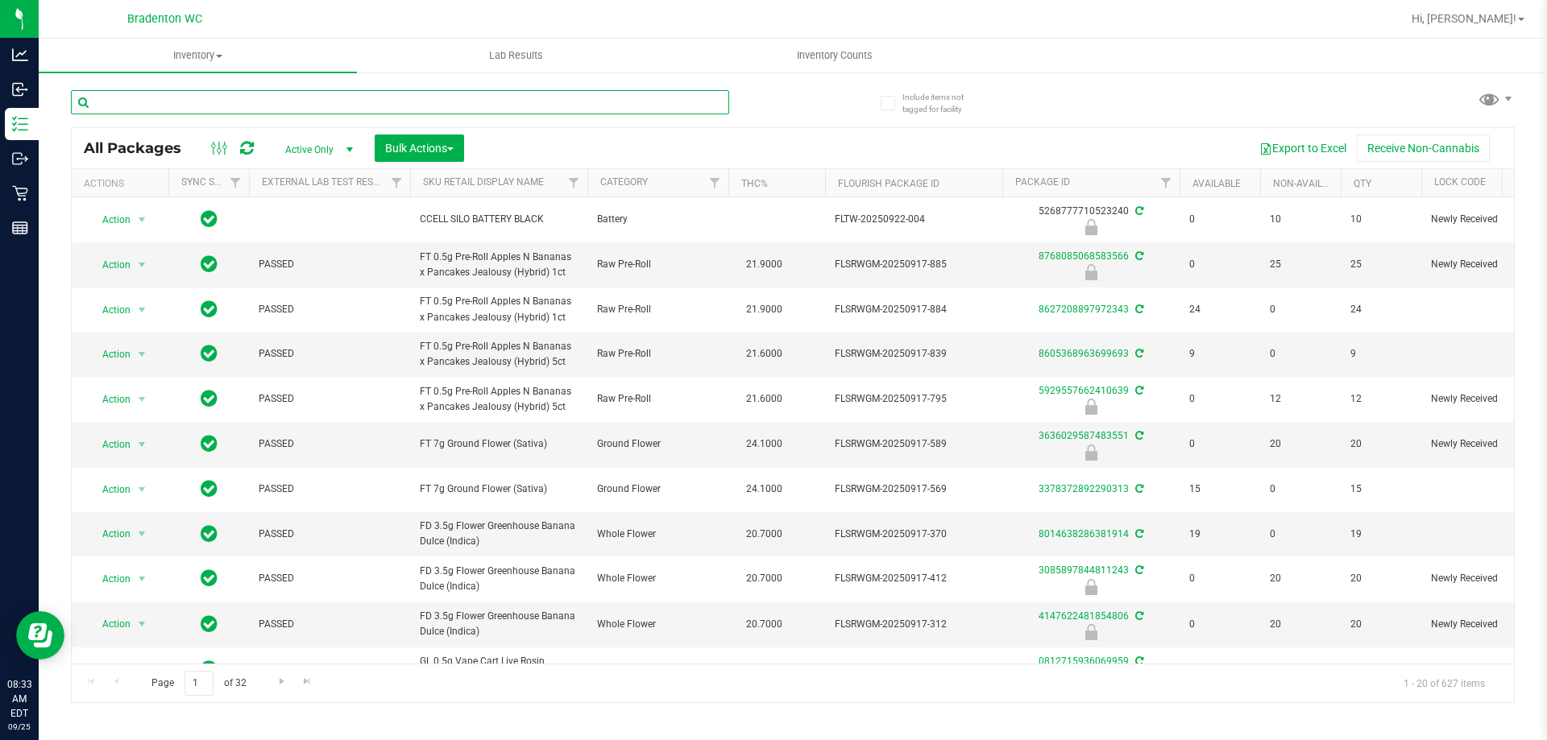
click at [230, 104] on input "text" at bounding box center [400, 102] width 658 height 24
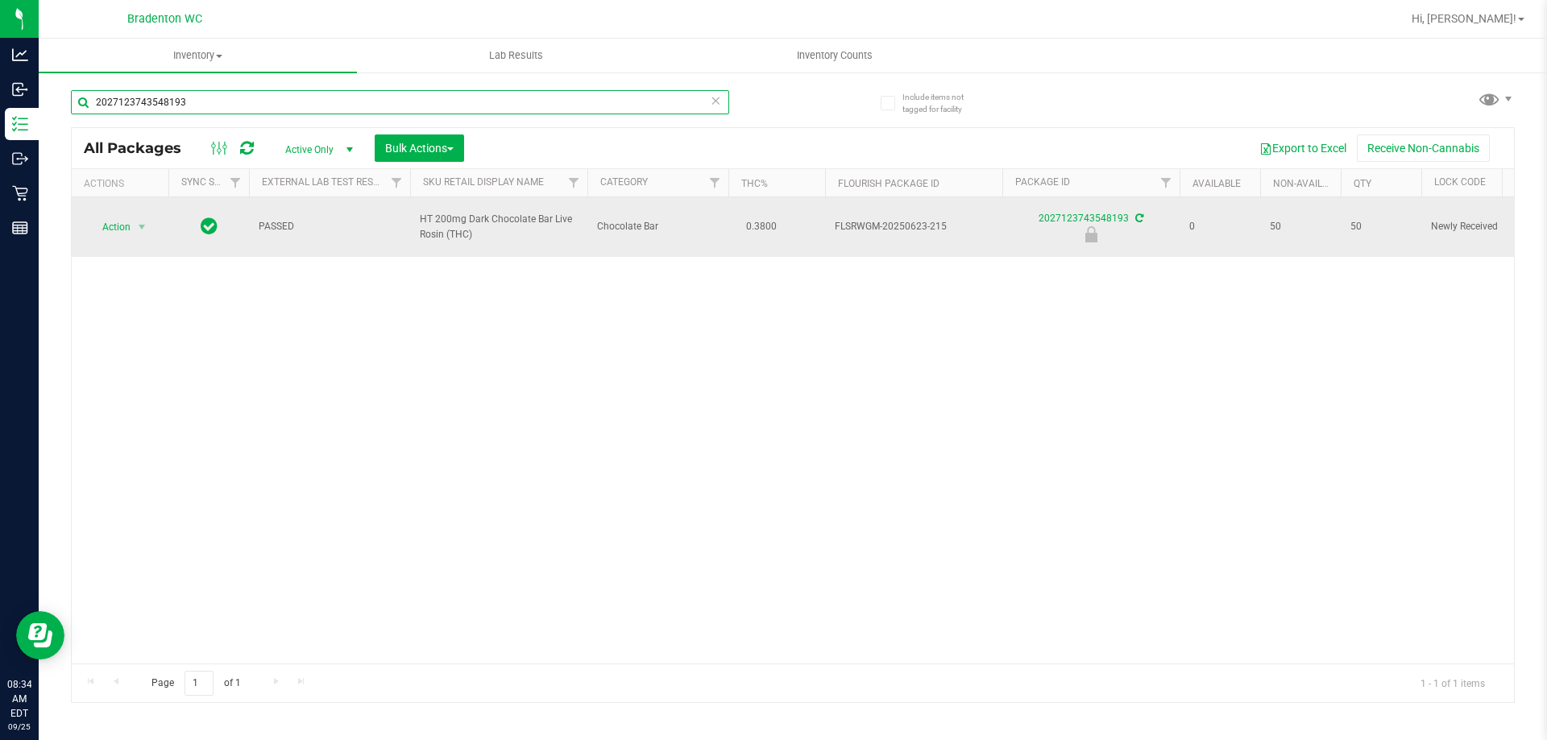
type input "2027123743548193"
click at [114, 226] on span "Action" at bounding box center [110, 227] width 44 height 23
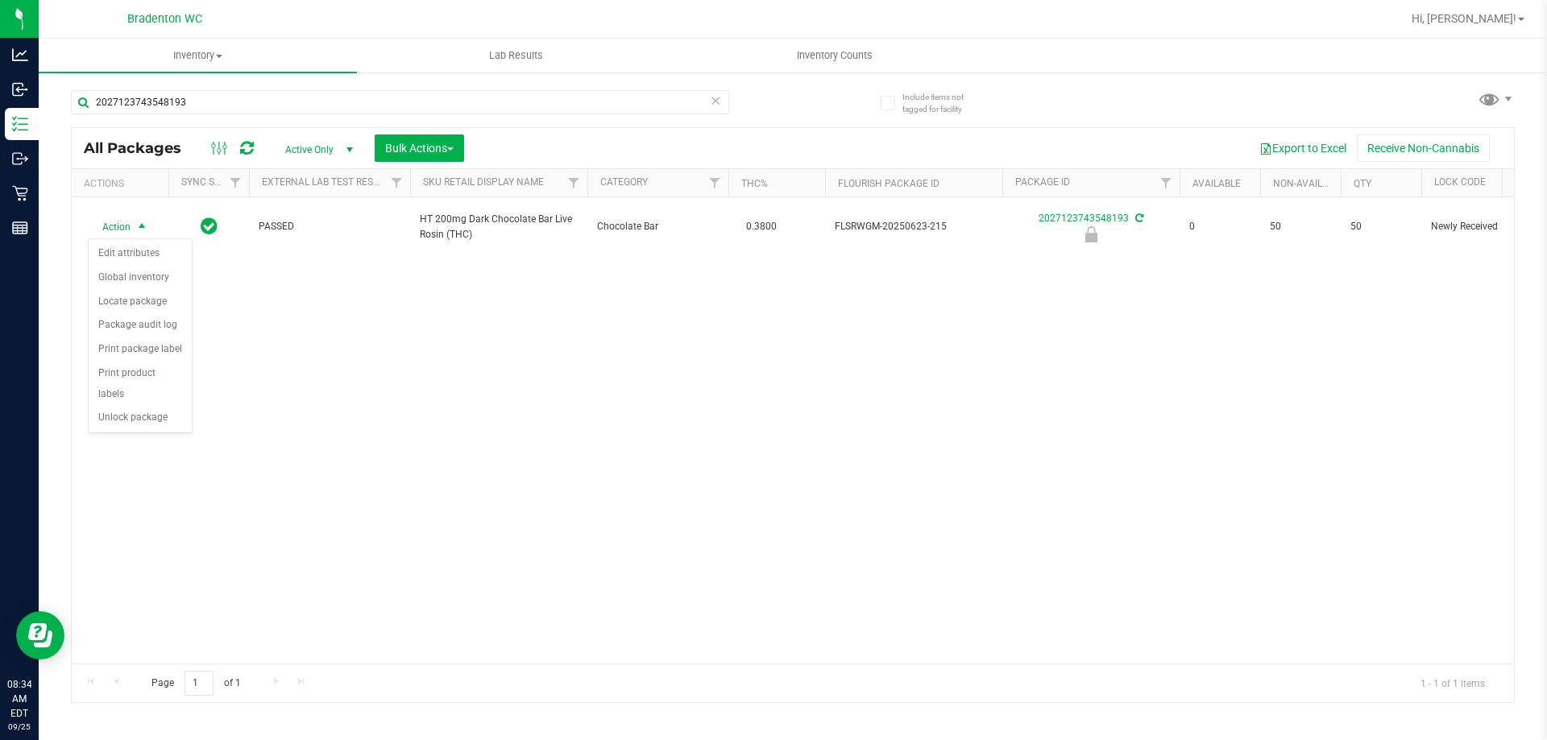
click at [132, 411] on div "Action Edit attributes Global inventory Locate package Package audit log Print …" at bounding box center [140, 336] width 105 height 196
click at [124, 406] on li "Unlock package" at bounding box center [140, 418] width 103 height 24
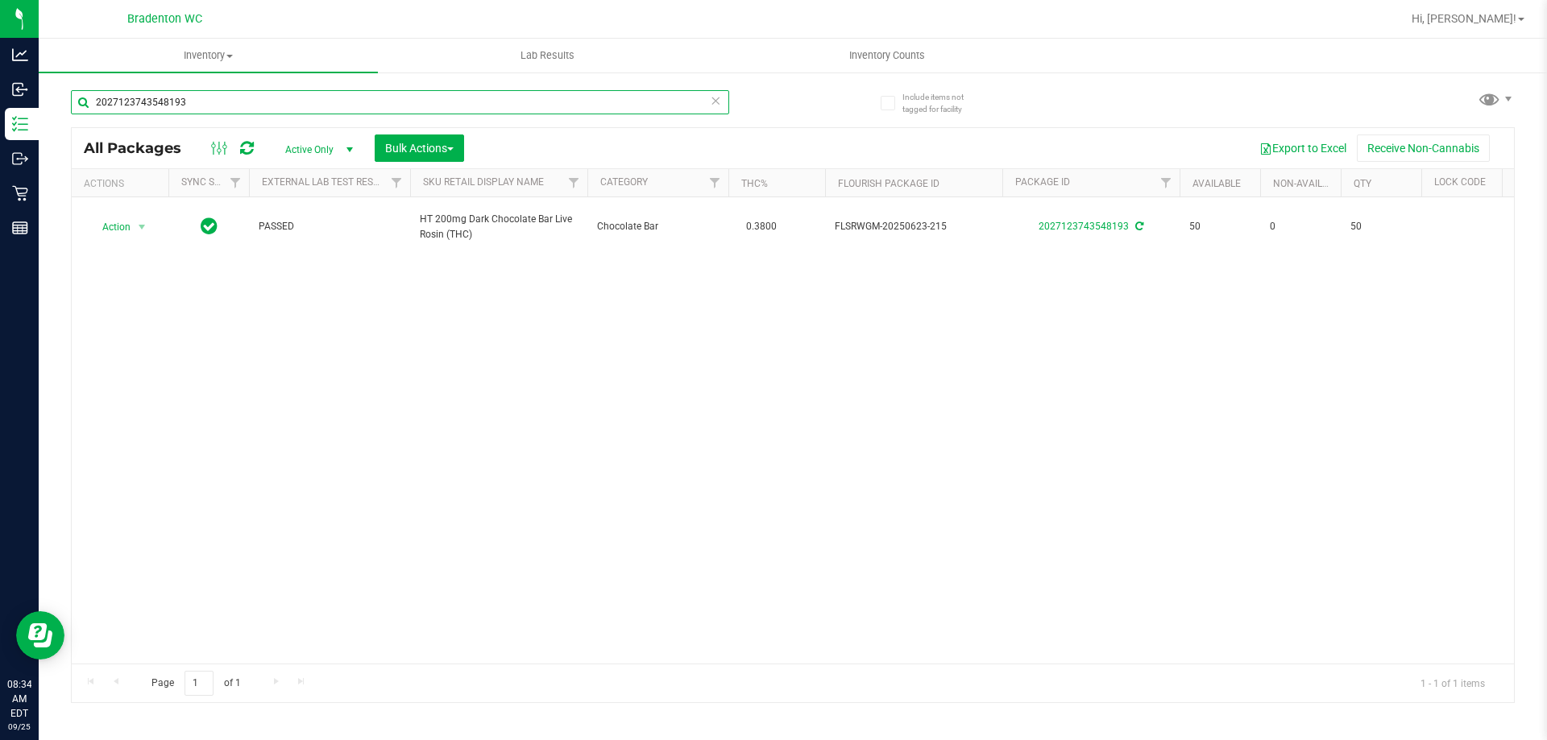
click at [705, 100] on input "2027123743548193" at bounding box center [400, 102] width 658 height 24
click at [716, 99] on icon at bounding box center [715, 99] width 11 height 19
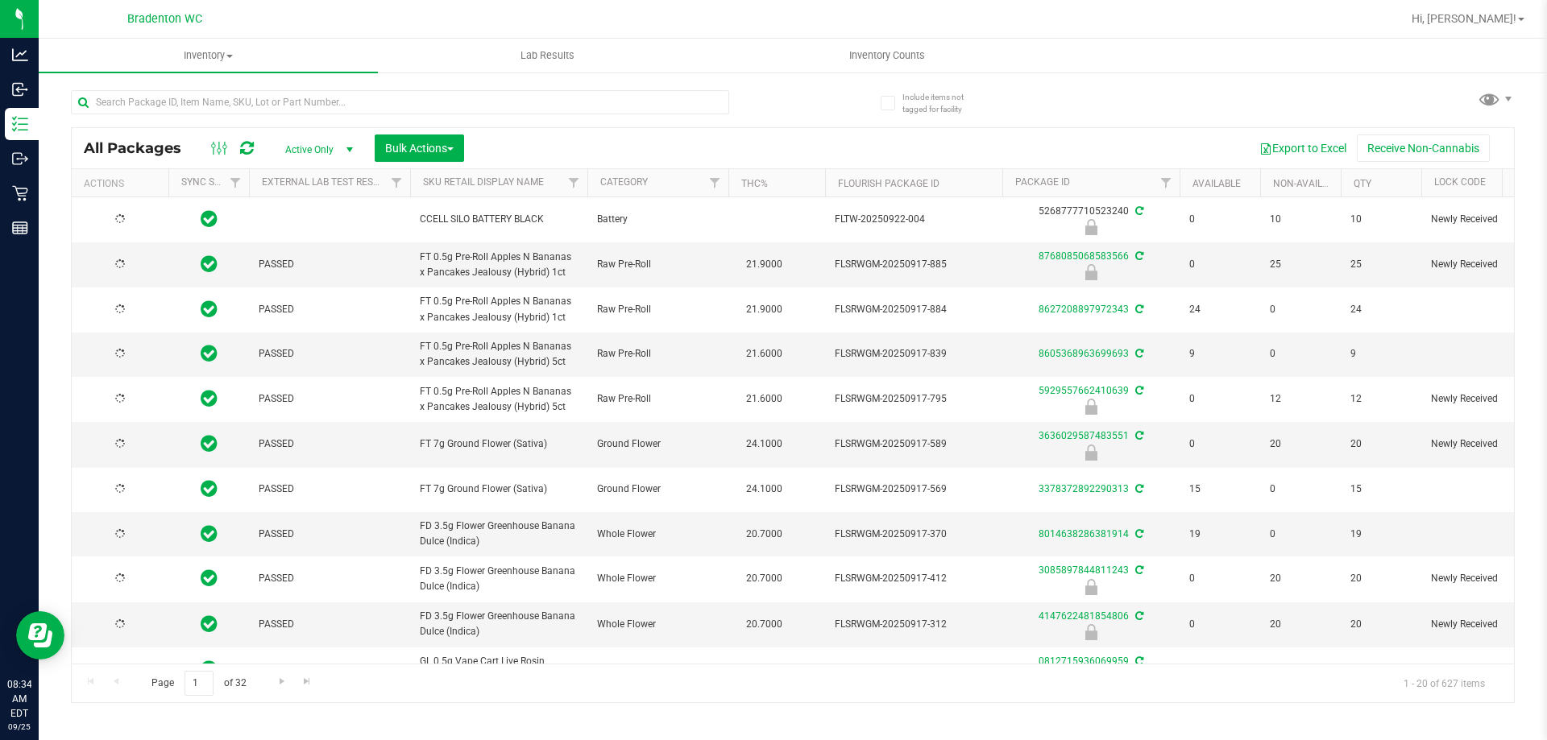
type input "[DATE]"
click at [154, 106] on input "text" at bounding box center [400, 102] width 658 height 24
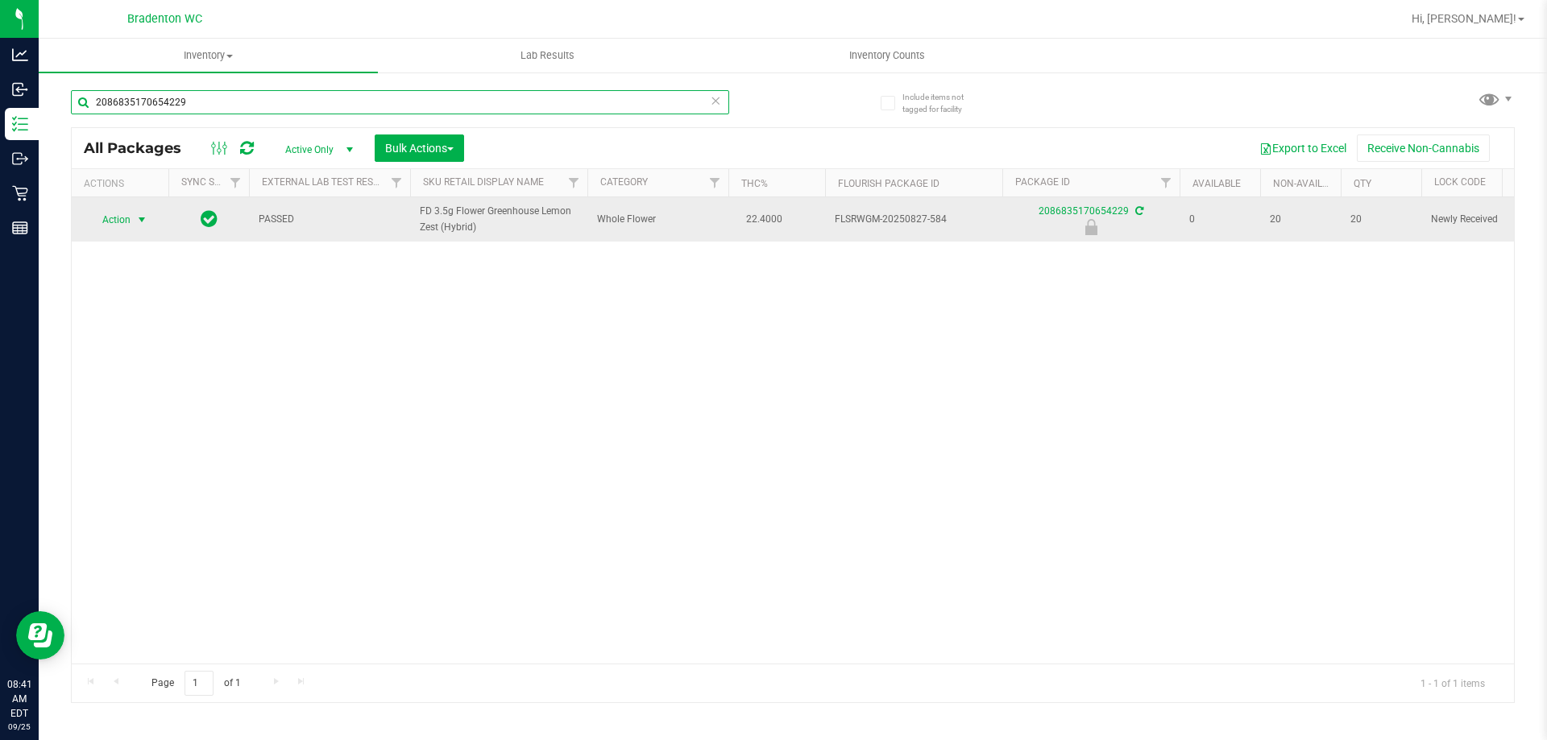
type input "2086835170654229"
click at [142, 224] on span "select" at bounding box center [141, 220] width 13 height 13
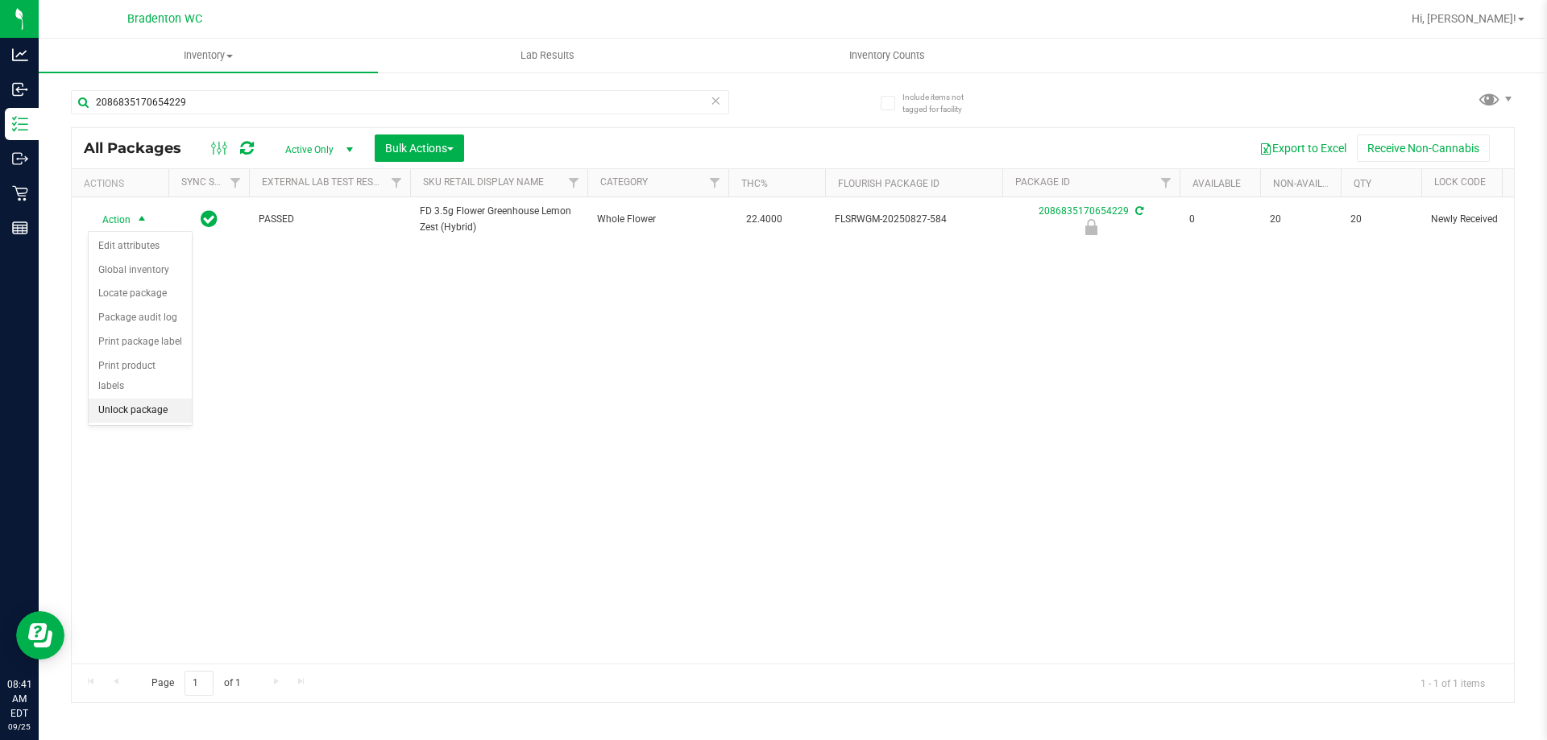
click at [129, 399] on li "Unlock package" at bounding box center [140, 411] width 103 height 24
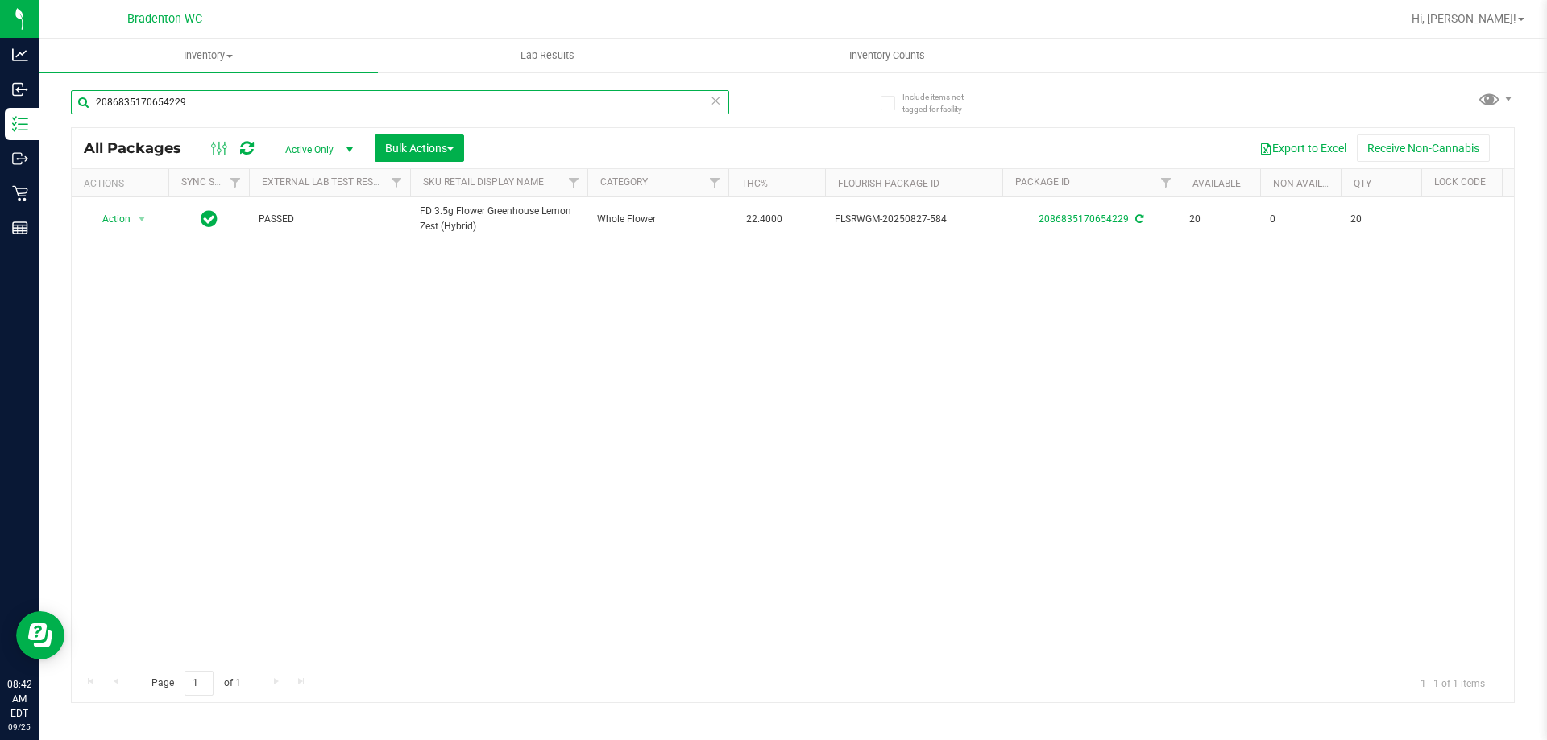
click at [272, 110] on input "2086835170654229" at bounding box center [400, 102] width 658 height 24
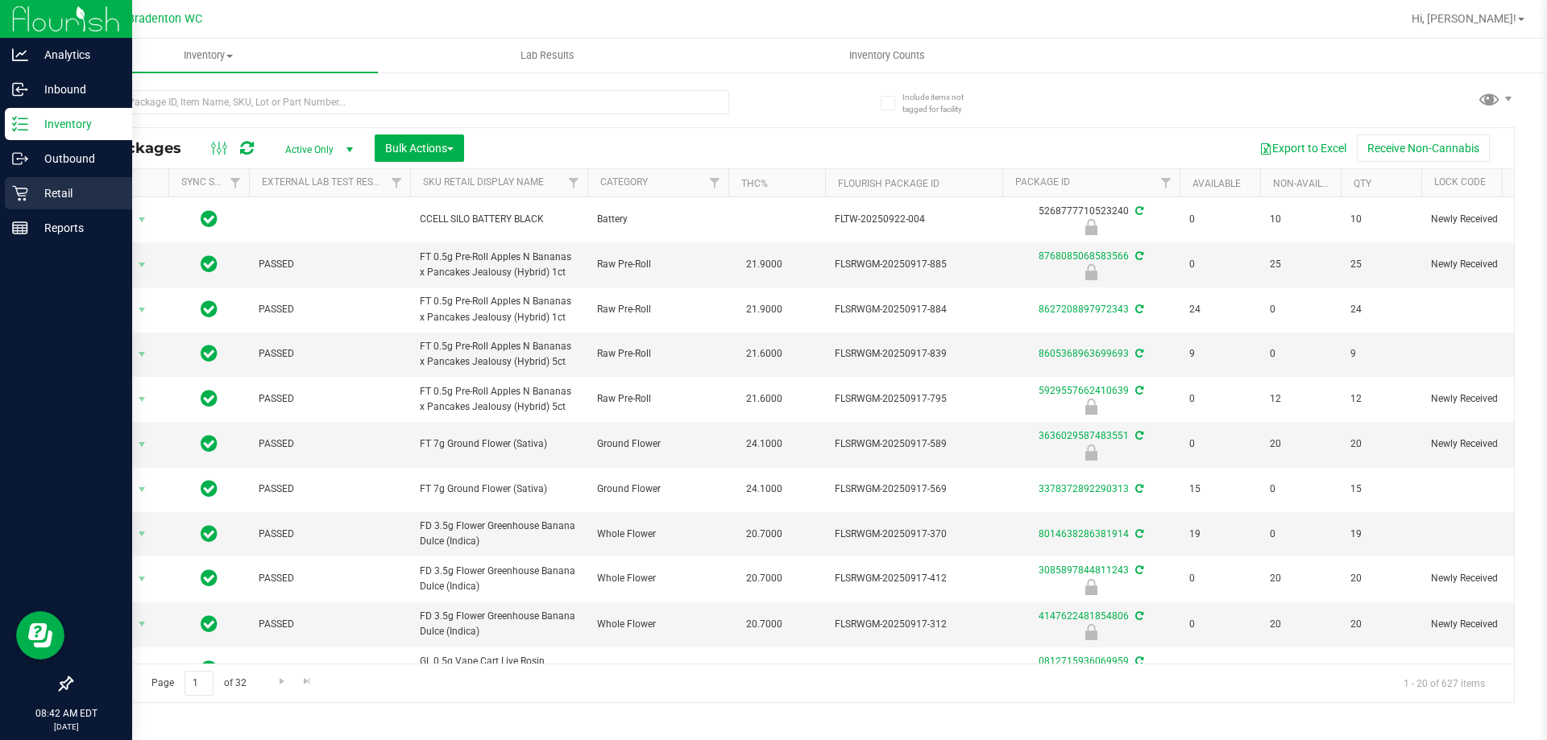
click at [1, 202] on link "Retail" at bounding box center [66, 194] width 132 height 35
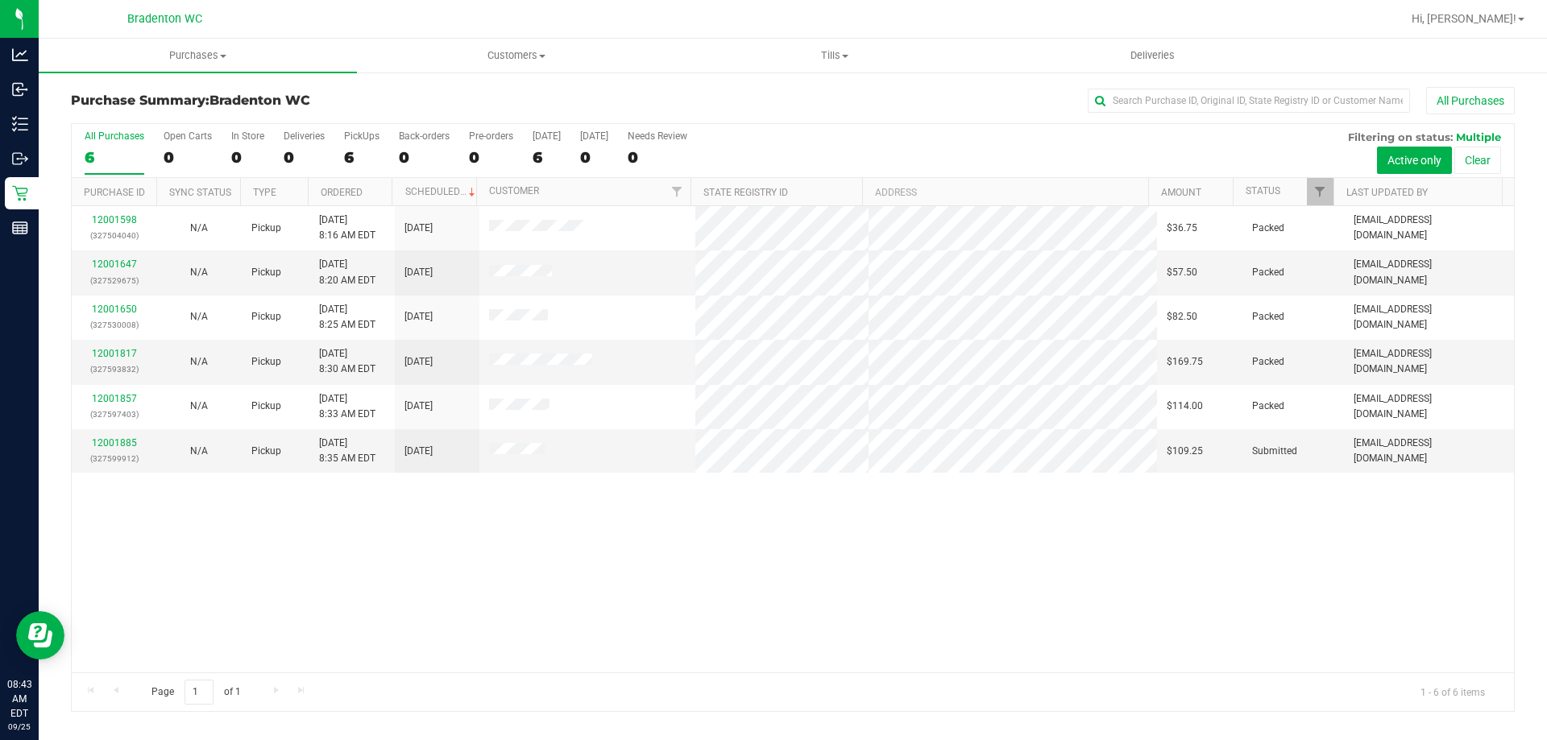
click at [1026, 566] on div "12001598 (327504040) N/A Pickup 9/25/2025 8:16 AM EDT 9/25/2025 $36.75 Packed r…" at bounding box center [793, 439] width 1442 height 467
